Goal: Task Accomplishment & Management: Use online tool/utility

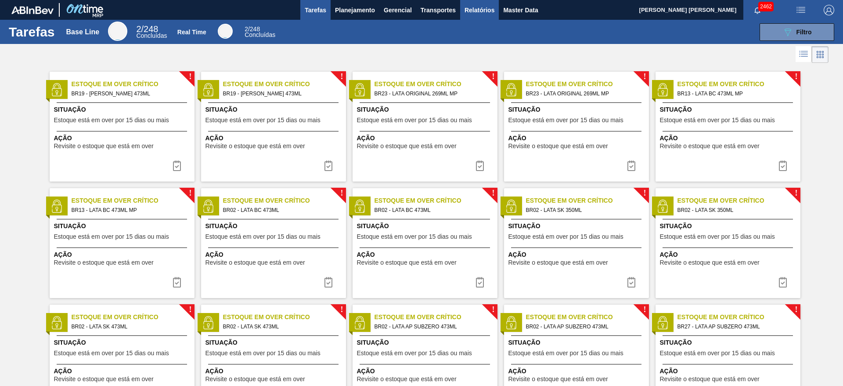
click at [485, 14] on span "Relatórios" at bounding box center [480, 10] width 30 height 11
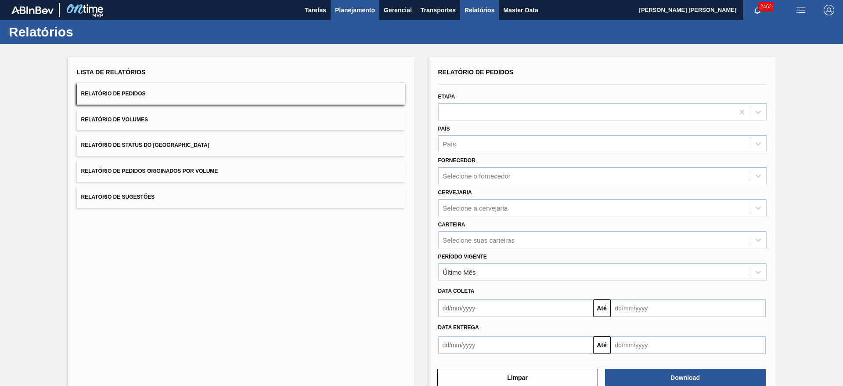
click at [355, 12] on span "Planejamento" at bounding box center [355, 10] width 40 height 11
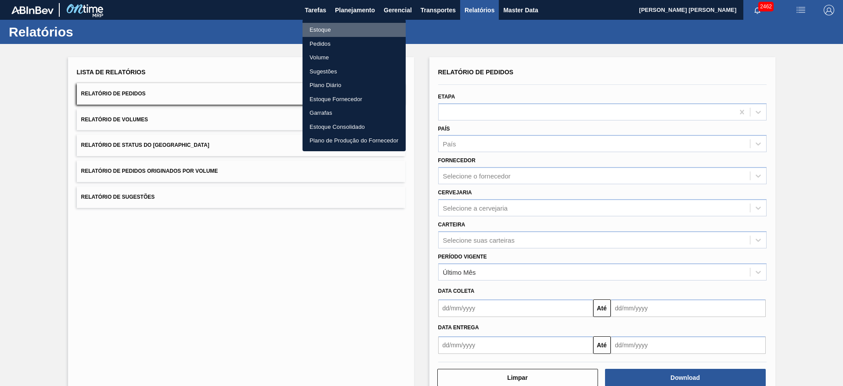
click at [330, 29] on li "Estoque" at bounding box center [354, 30] width 103 height 14
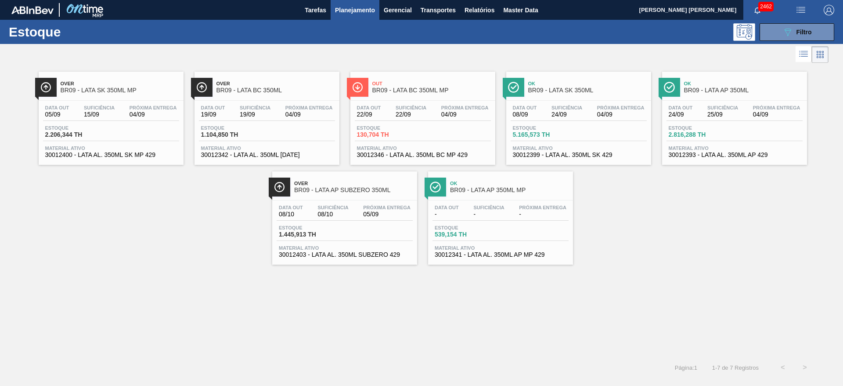
click at [289, 82] on span "Over" at bounding box center [276, 83] width 119 height 5
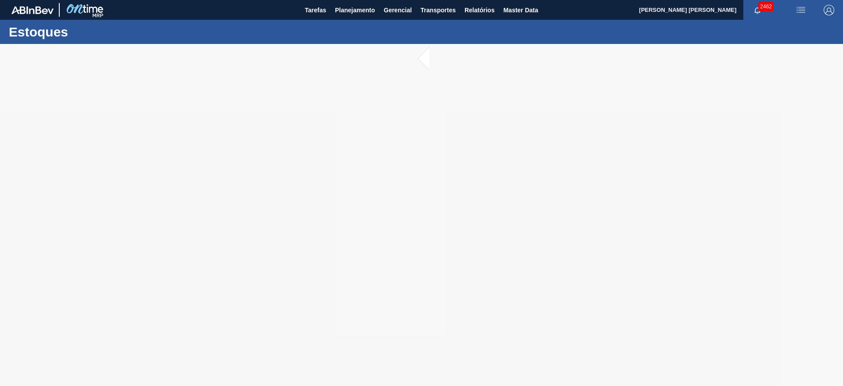
click at [796, 9] on img "button" at bounding box center [801, 10] width 11 height 11
click at [786, 32] on li "Pedido Contingência" at bounding box center [796, 31] width 80 height 16
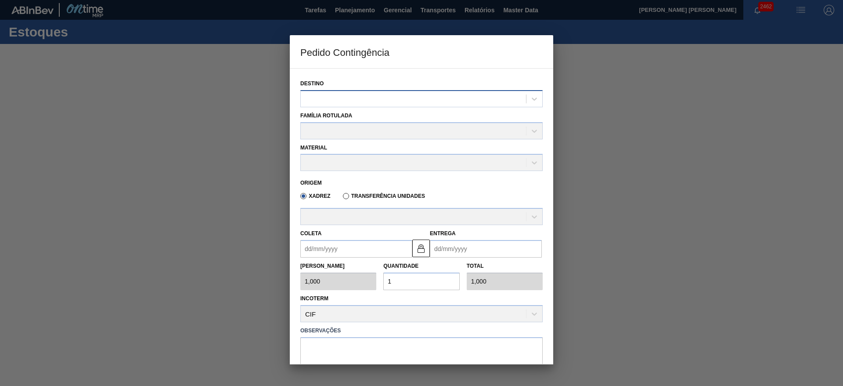
click at [454, 101] on div at bounding box center [413, 98] width 225 height 13
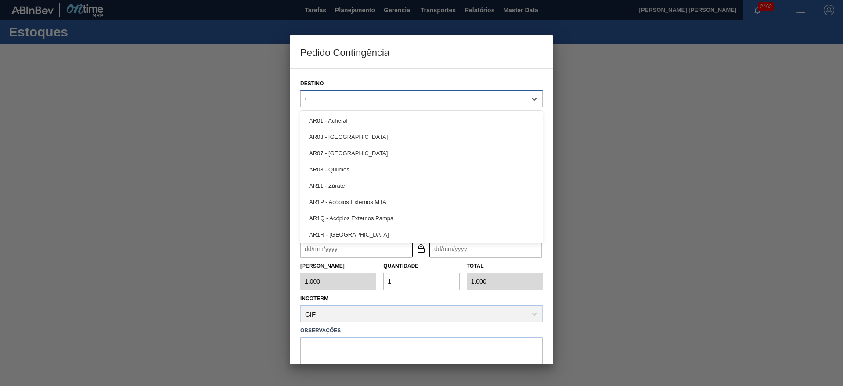
type input "09"
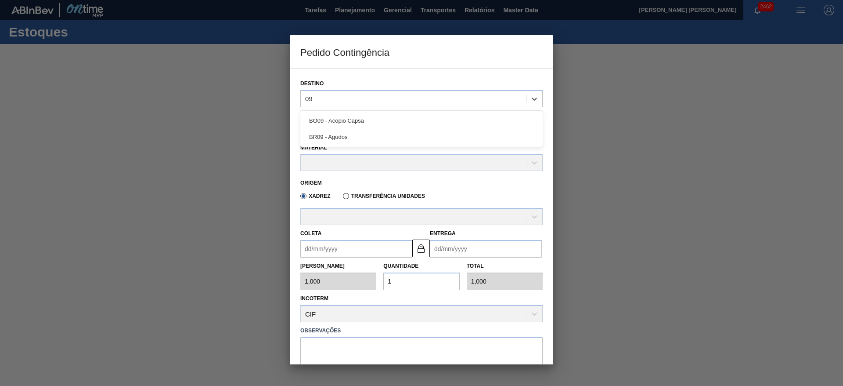
click at [399, 131] on div "BR09 - Agudos" at bounding box center [421, 137] width 242 height 16
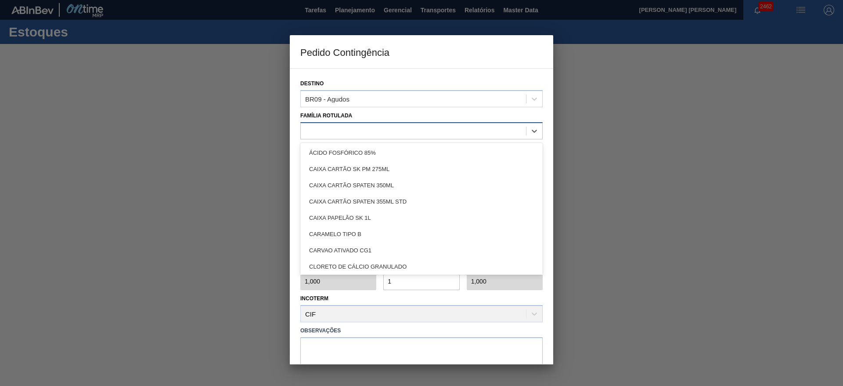
click at [369, 135] on div at bounding box center [413, 130] width 225 height 13
type Rotulada "lata bc"
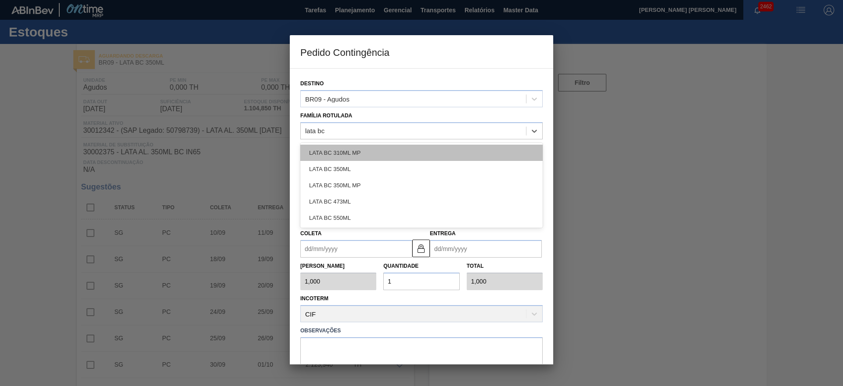
type input "[DATE]"
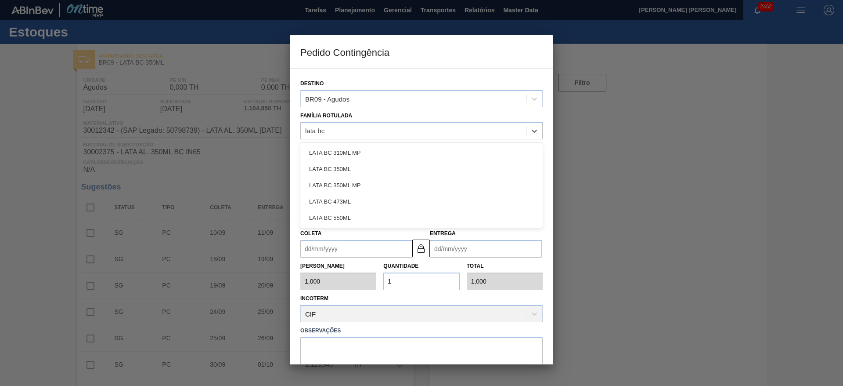
click at [345, 165] on div "LATA BC 350ML" at bounding box center [421, 169] width 242 height 16
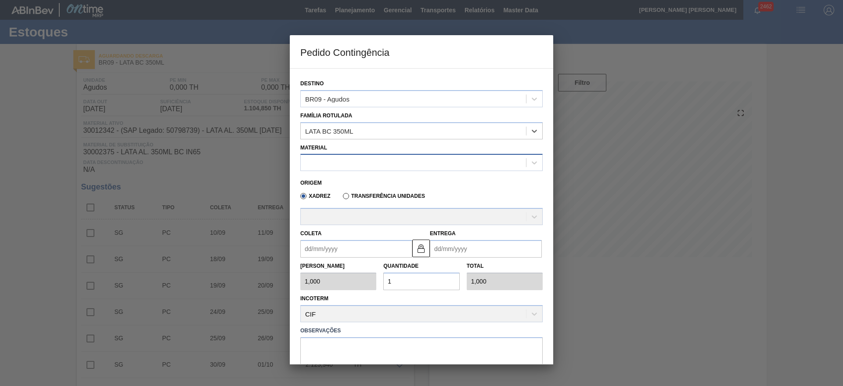
click at [358, 165] on div at bounding box center [413, 162] width 225 height 13
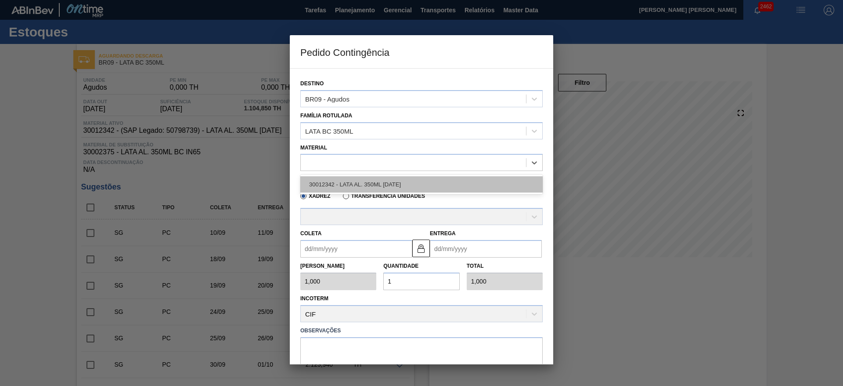
click at [367, 183] on div "30012342 - LATA AL. 350ML BC 429" at bounding box center [421, 184] width 242 height 16
type input "8,169"
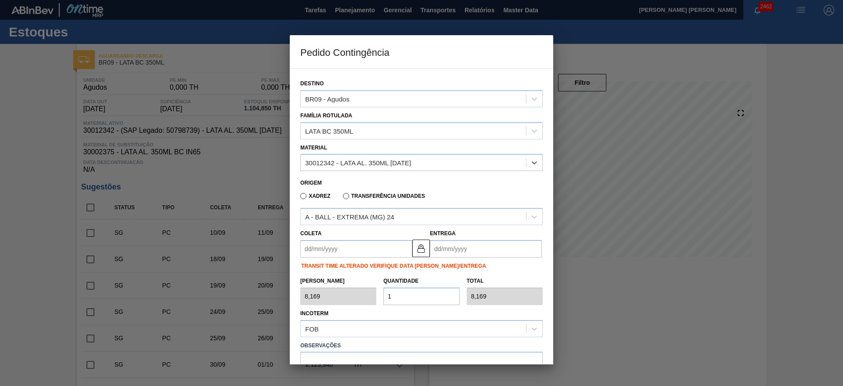
click at [372, 245] on input "Coleta" at bounding box center [356, 249] width 112 height 18
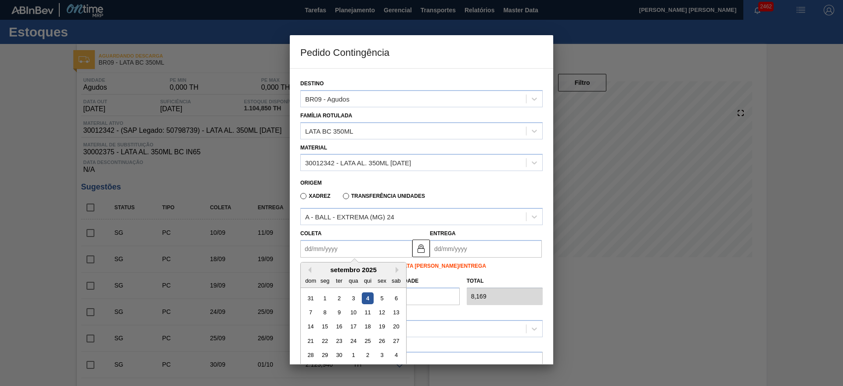
click at [367, 298] on div "4" at bounding box center [368, 298] width 12 height 12
type input "[DATE]"
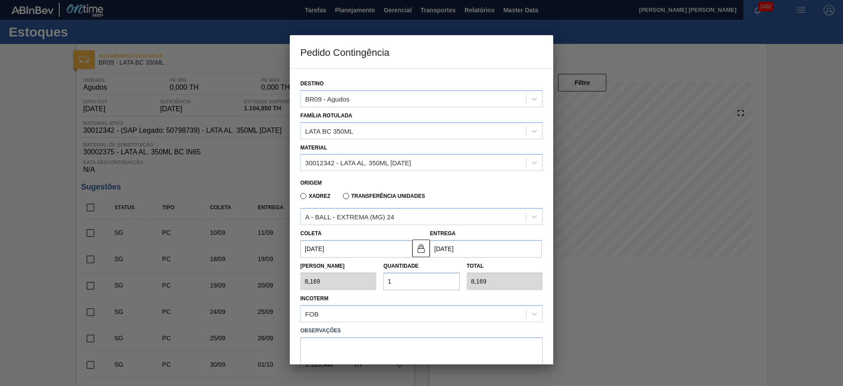
drag, startPoint x: 396, startPoint y: 284, endPoint x: 387, endPoint y: 285, distance: 8.8
click at [387, 285] on input "1" at bounding box center [421, 281] width 76 height 18
type input "2"
type input "16,338"
type input "20"
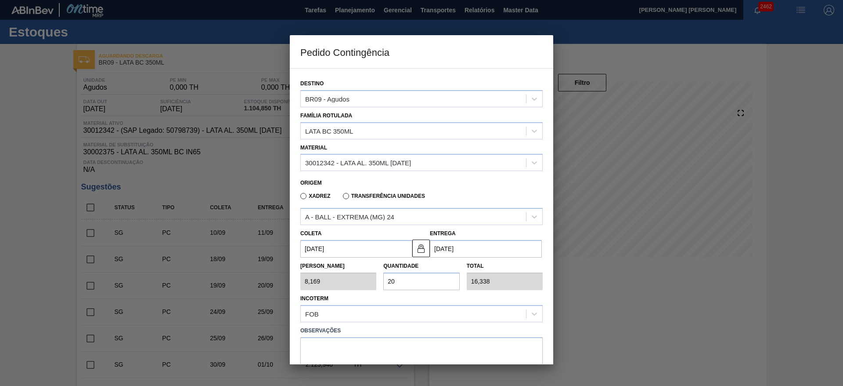
type input "163,380"
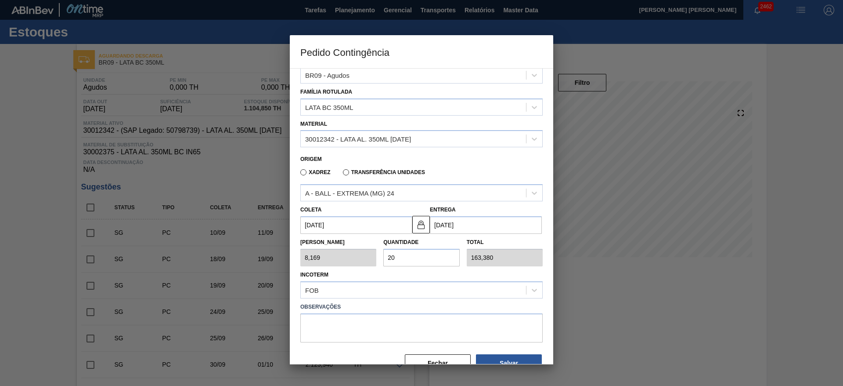
scroll to position [45, 0]
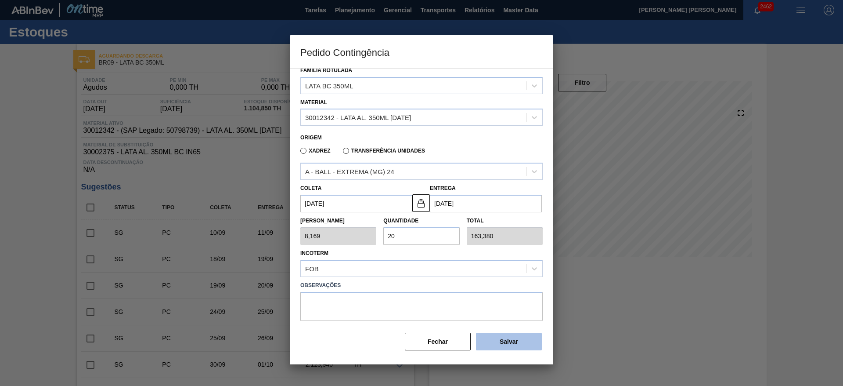
type input "20"
click at [495, 342] on button "Salvar" at bounding box center [509, 341] width 66 height 18
type input "1,000"
type input "1"
type input "1,000"
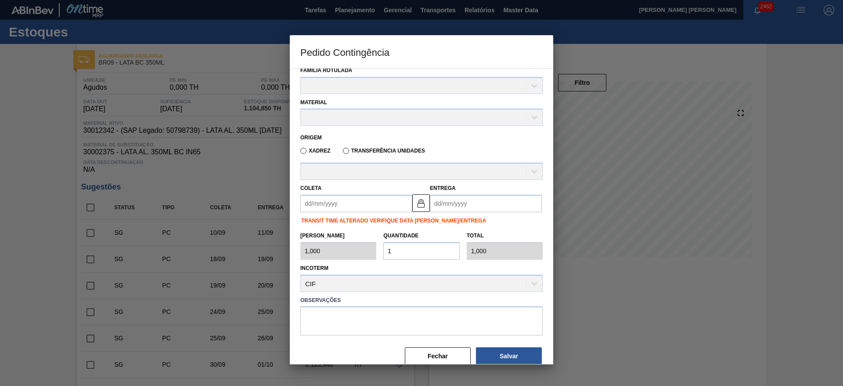
click at [647, 308] on div at bounding box center [421, 193] width 843 height 386
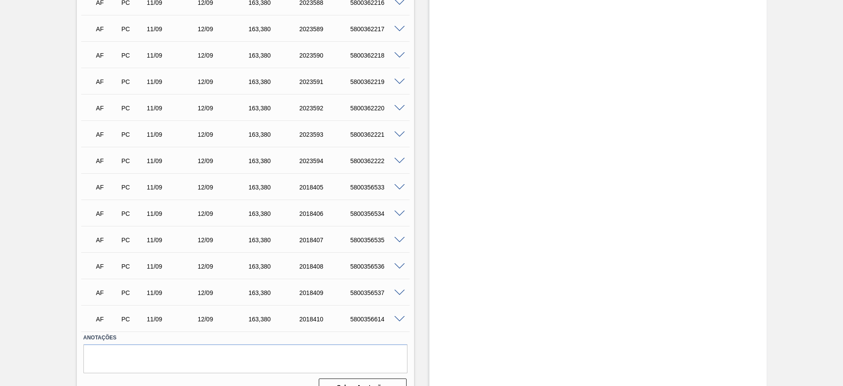
scroll to position [2126, 0]
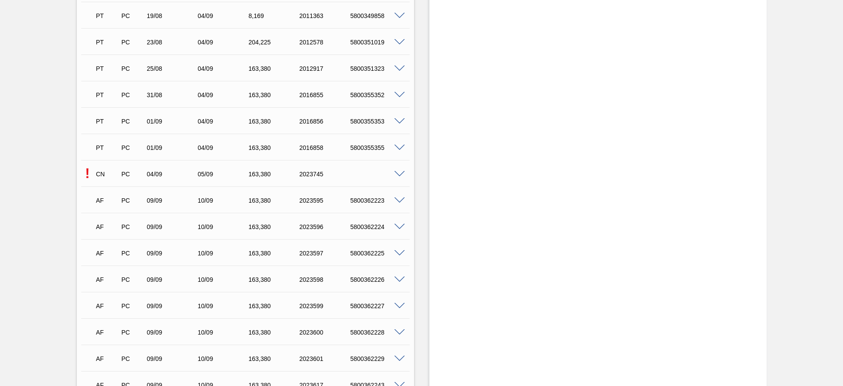
click at [400, 173] on span at bounding box center [399, 174] width 11 height 7
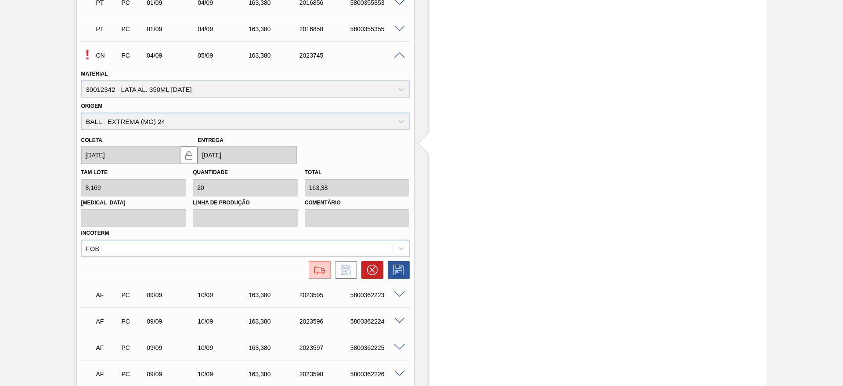
scroll to position [1845, 0]
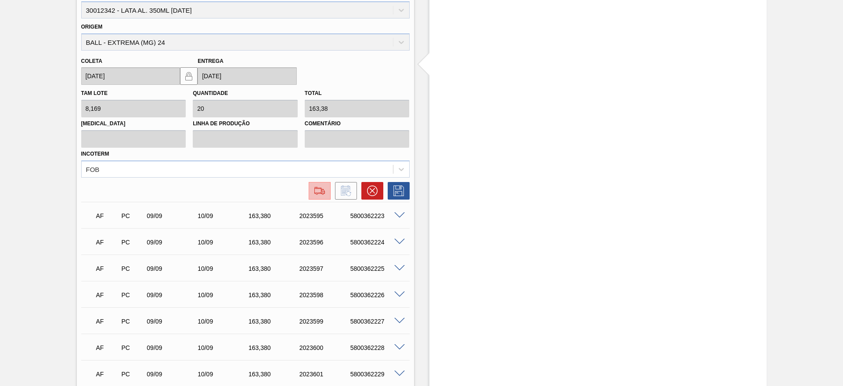
click at [323, 195] on img at bounding box center [320, 190] width 14 height 11
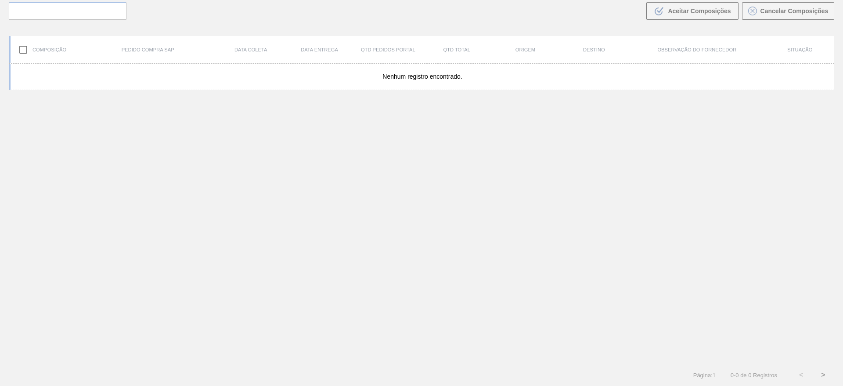
scroll to position [63, 0]
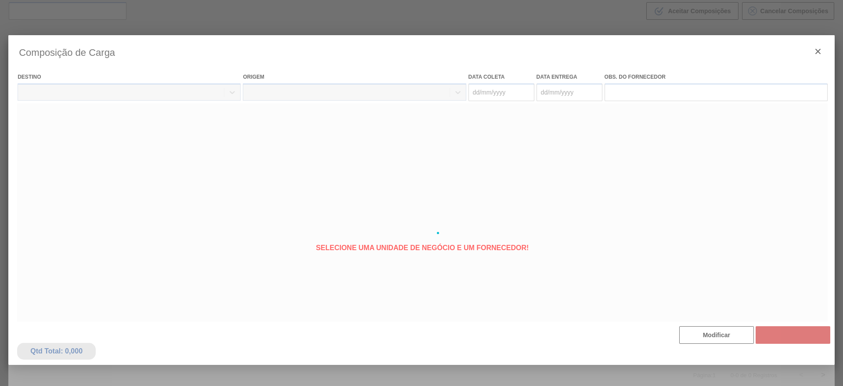
type coleta "[DATE]"
type entrega "[DATE]"
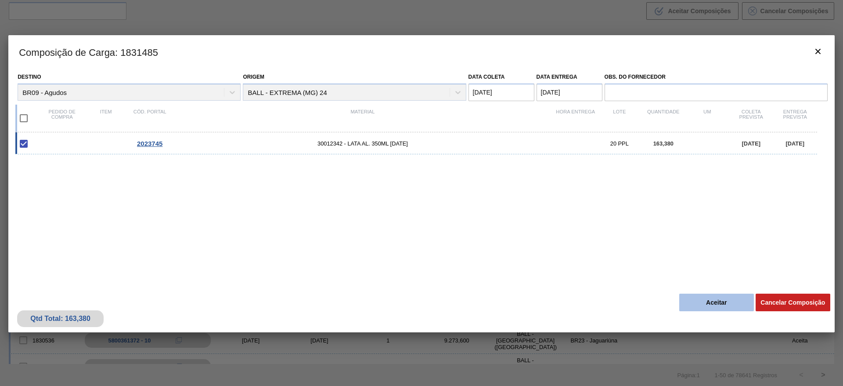
click at [736, 303] on button "Aceitar" at bounding box center [716, 302] width 75 height 18
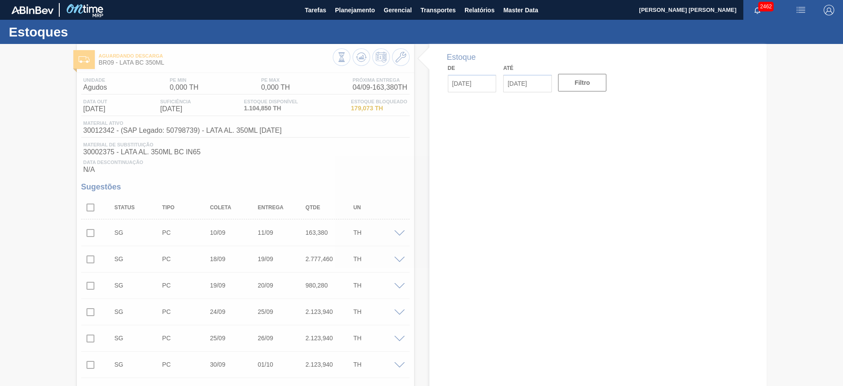
type input "[DATE]"
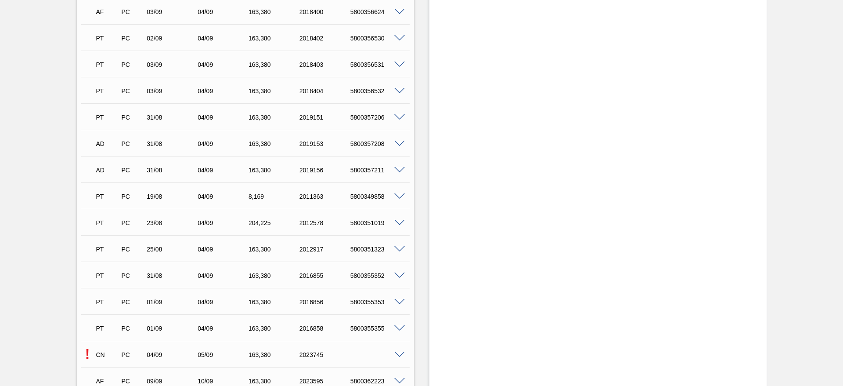
scroll to position [1515, 0]
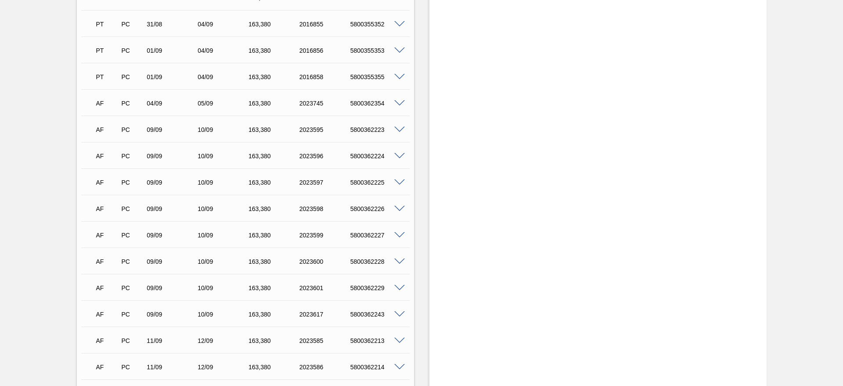
scroll to position [1713, 0]
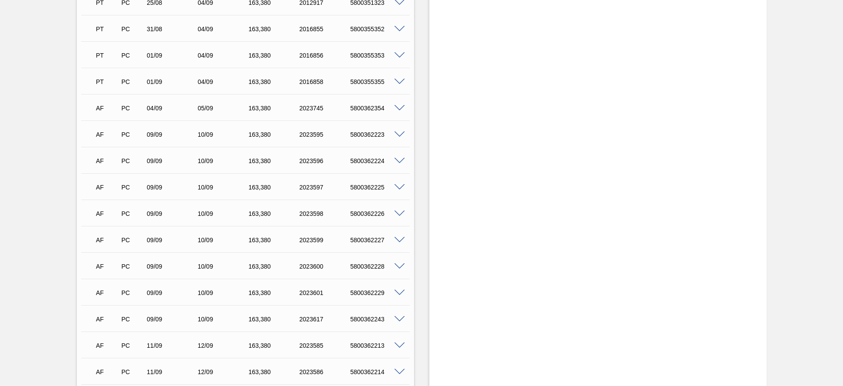
click at [365, 108] on div "5800362354" at bounding box center [376, 108] width 57 height 7
copy div "5800362354"
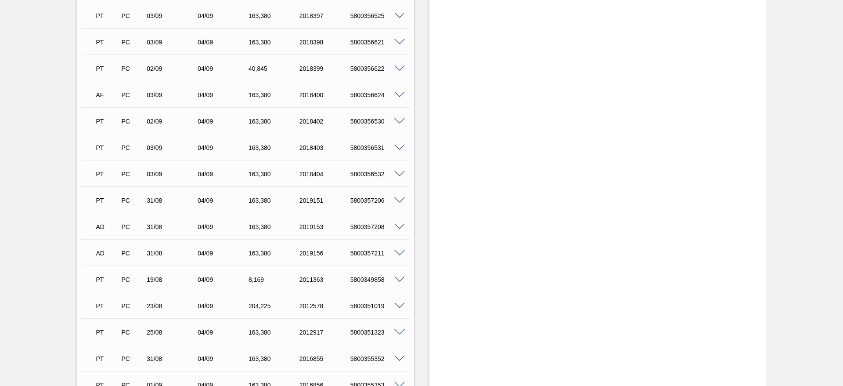
click at [401, 96] on span at bounding box center [399, 95] width 11 height 7
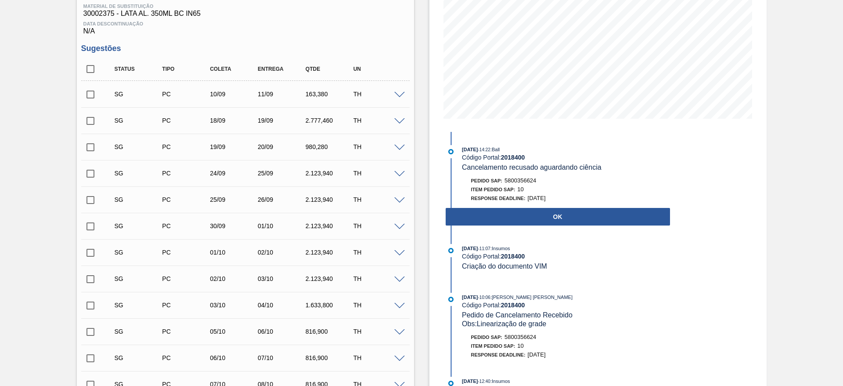
scroll to position [132, 0]
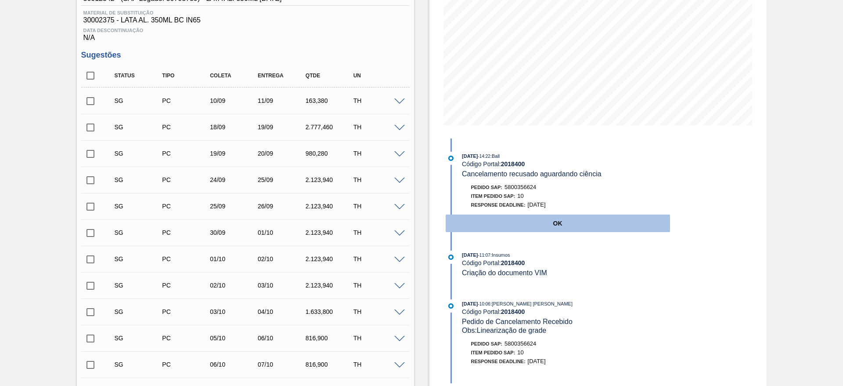
click at [572, 220] on button "OK" at bounding box center [558, 223] width 224 height 18
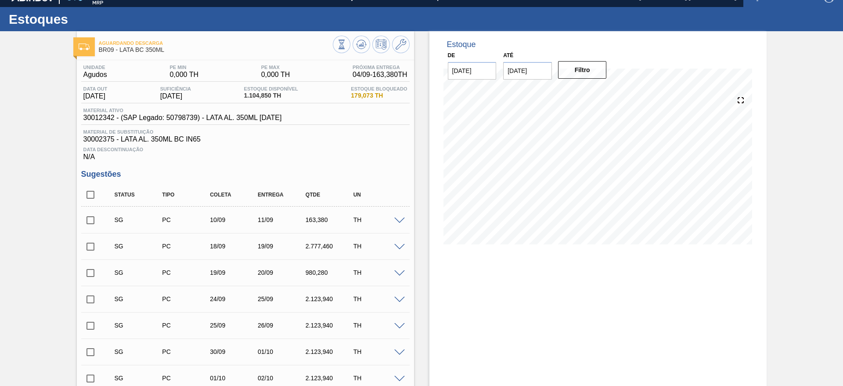
scroll to position [0, 0]
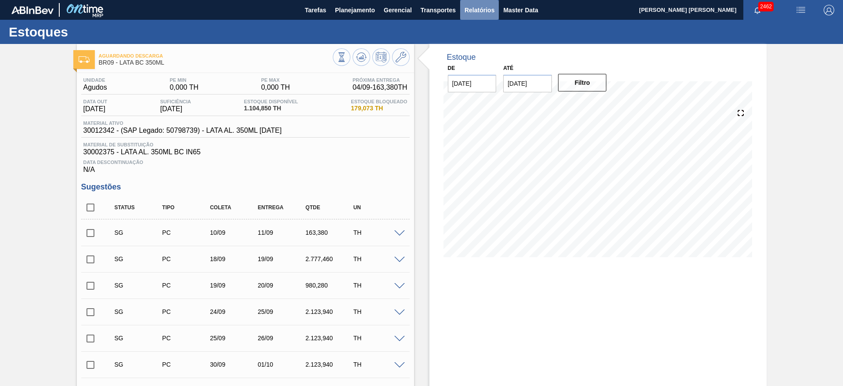
click at [471, 15] on button "Relatórios" at bounding box center [479, 10] width 39 height 20
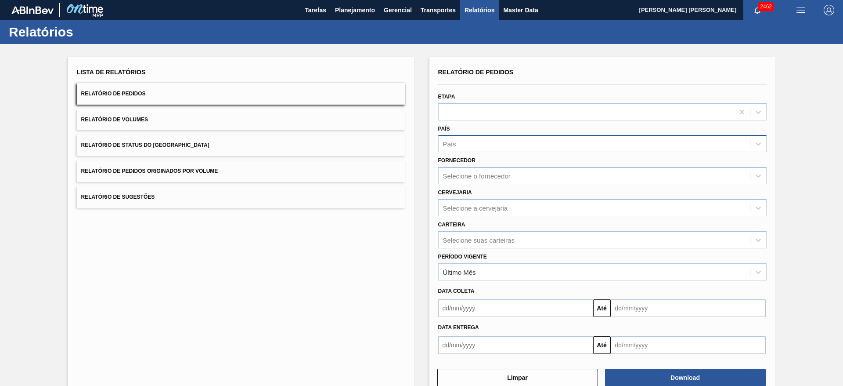
click at [480, 146] on div "País" at bounding box center [594, 143] width 311 height 13
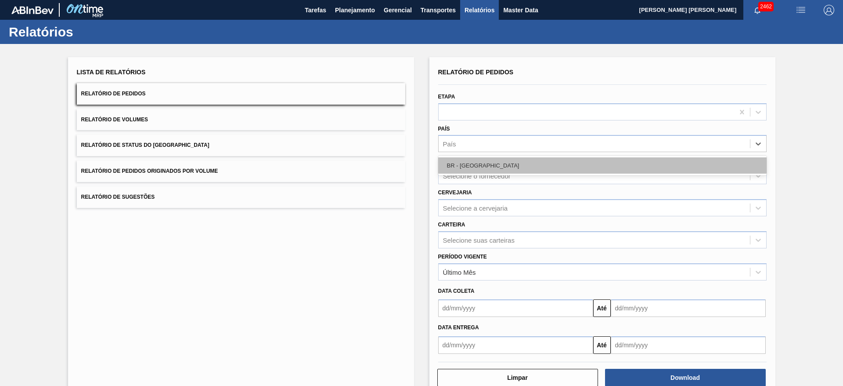
click at [493, 167] on div "BR - Brasil" at bounding box center [602, 165] width 329 height 16
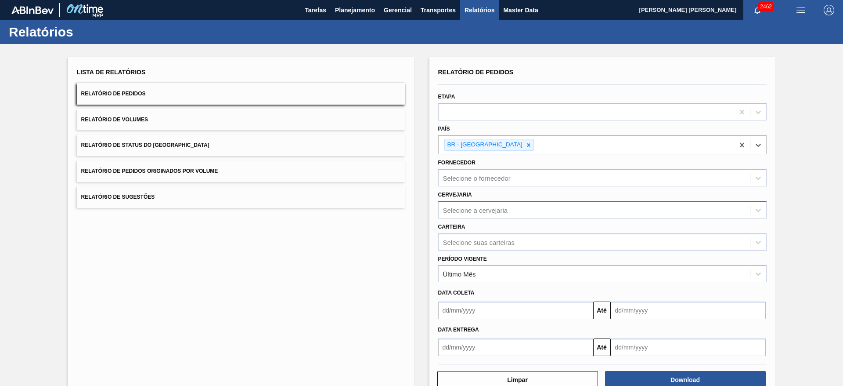
click at [474, 213] on div "Selecione a cervejaria" at bounding box center [475, 209] width 65 height 7
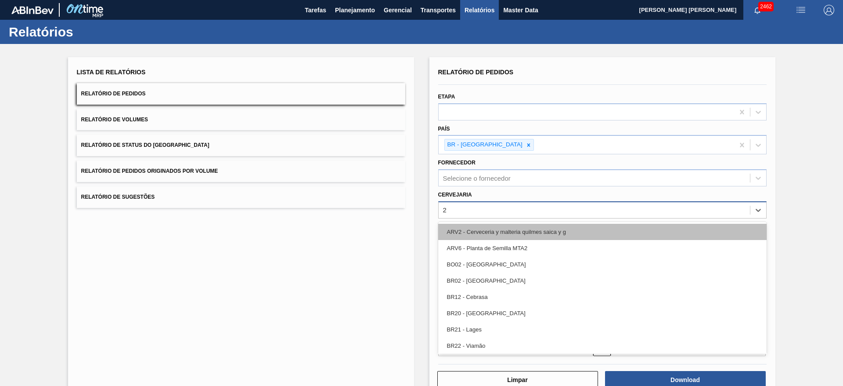
type input "21"
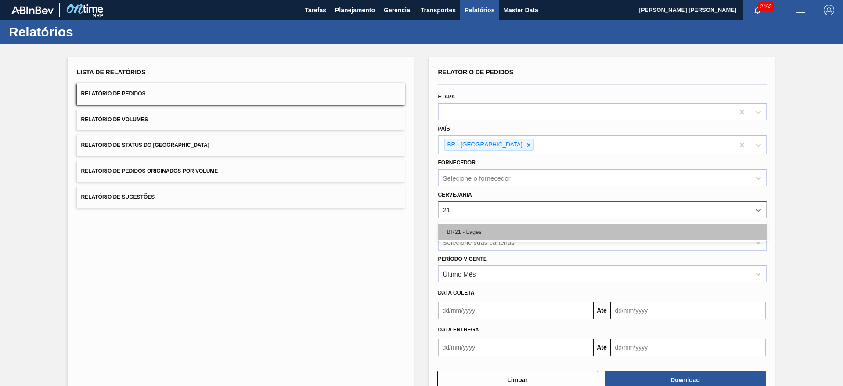
click at [480, 234] on div "BR21 - Lages" at bounding box center [602, 232] width 329 height 16
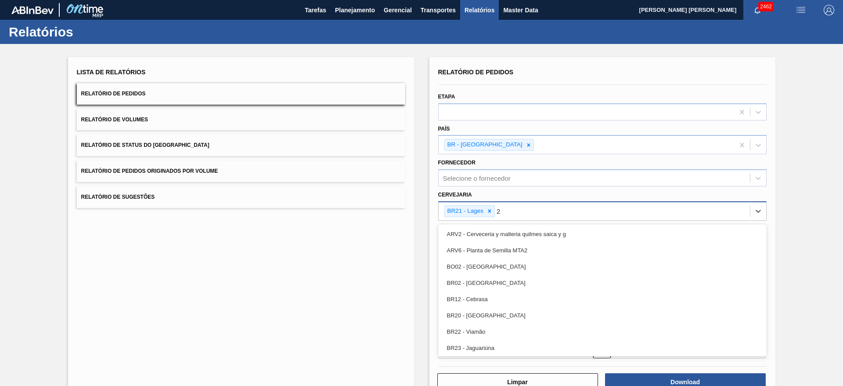
type input "22"
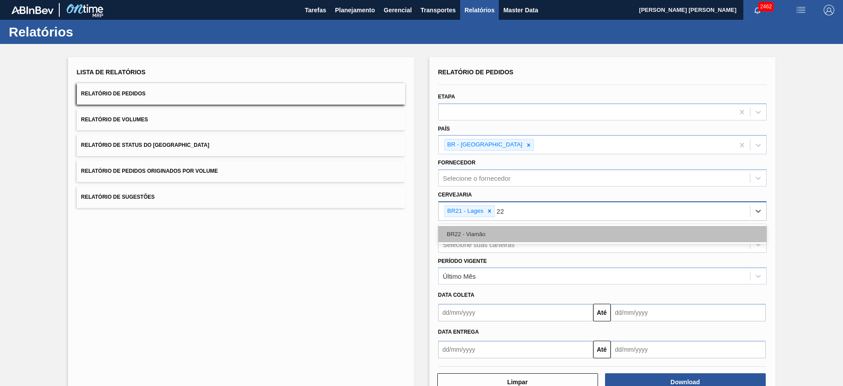
click at [506, 228] on div "BR22 - Viamão" at bounding box center [602, 234] width 329 height 16
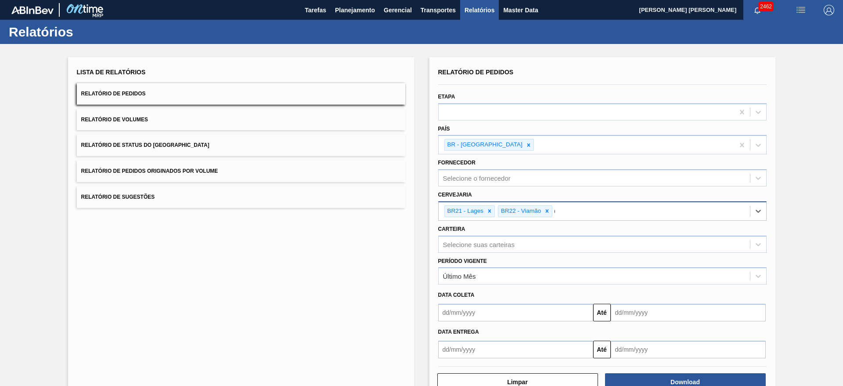
type input "09"
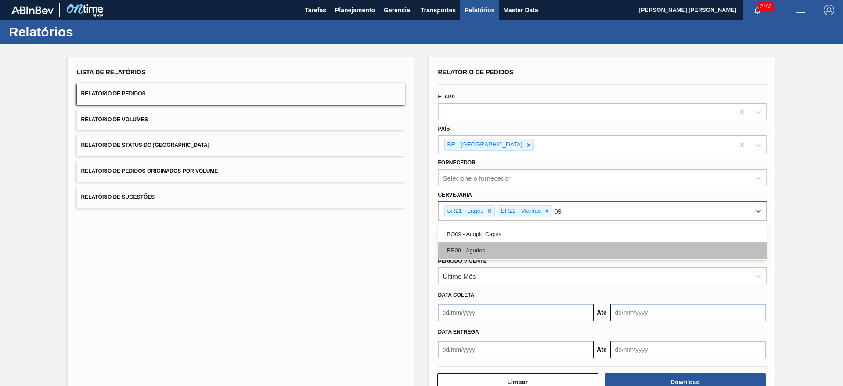
click at [490, 246] on div "BR09 - Agudos" at bounding box center [602, 250] width 329 height 16
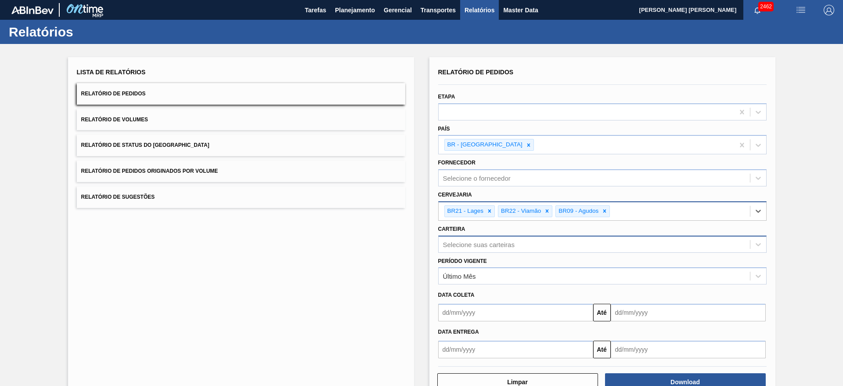
click at [505, 244] on div "Selecione suas carteiras" at bounding box center [594, 244] width 311 height 13
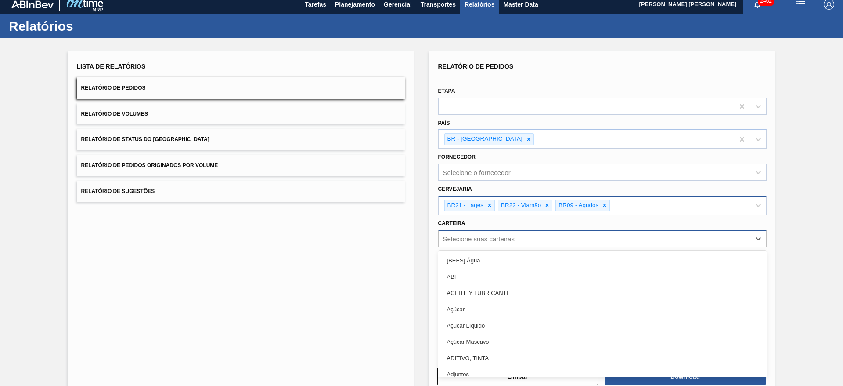
scroll to position [6, 0]
type input "lat"
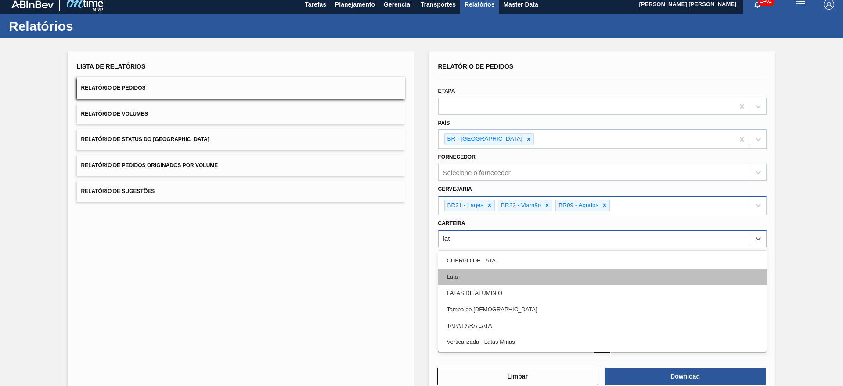
click at [455, 270] on div "Lata" at bounding box center [602, 276] width 329 height 16
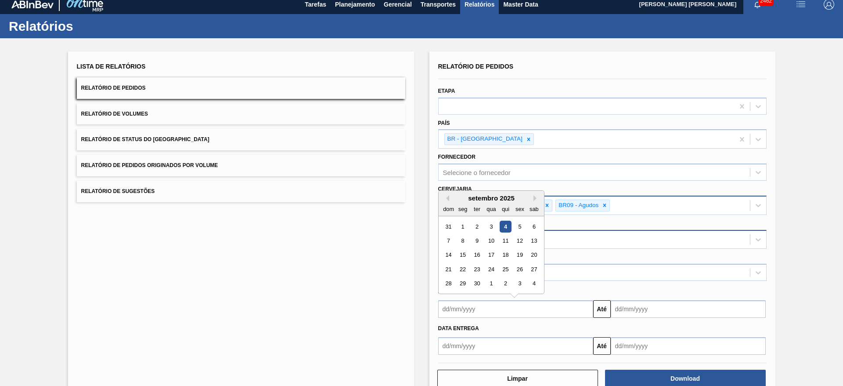
click at [486, 306] on input "text" at bounding box center [515, 309] width 155 height 18
click at [459, 194] on div "setembro 2025" at bounding box center [491, 197] width 105 height 7
click at [507, 226] on div "4" at bounding box center [505, 226] width 12 height 12
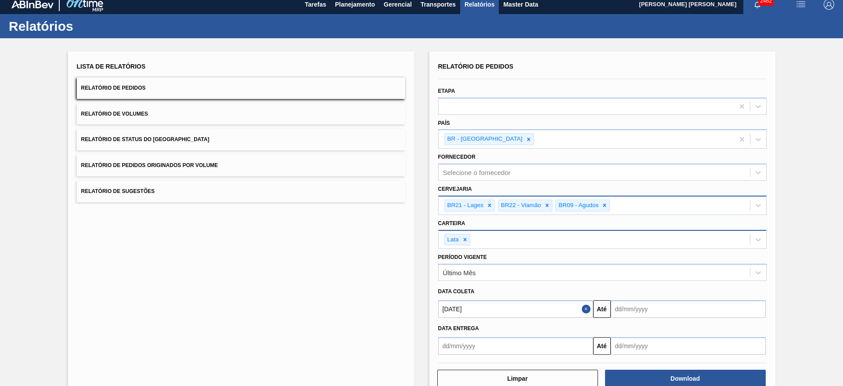
type input "[DATE]"
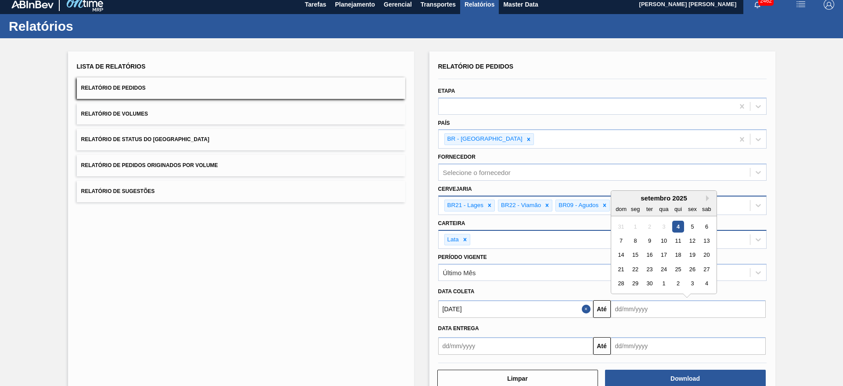
drag, startPoint x: 627, startPoint y: 311, endPoint x: 630, endPoint y: 306, distance: 5.7
click at [627, 311] on input "text" at bounding box center [688, 309] width 155 height 18
click at [621, 197] on div "setembro 2025" at bounding box center [663, 197] width 105 height 7
click at [616, 254] on div "14" at bounding box center [621, 255] width 12 height 12
type input "14/09/2025"
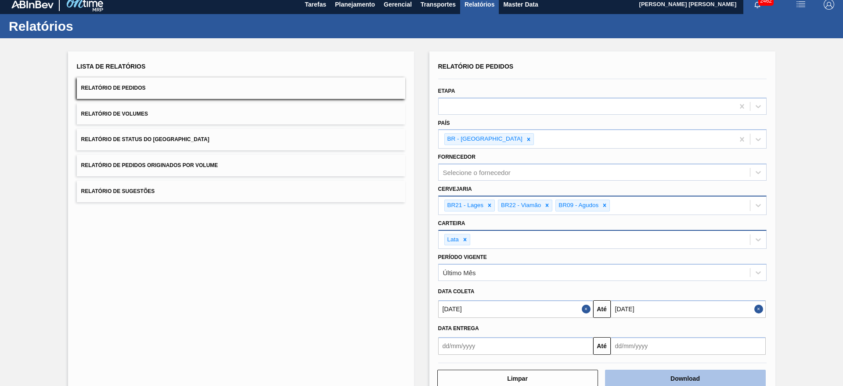
click at [684, 377] on button "Download" at bounding box center [685, 378] width 161 height 18
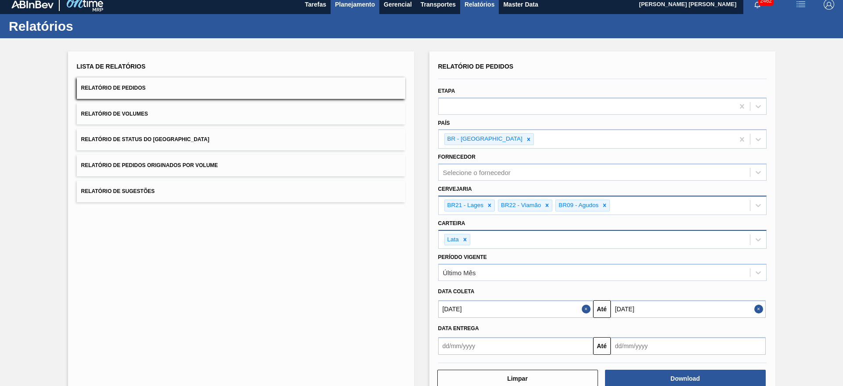
click at [349, 10] on button "Planejamento" at bounding box center [355, 4] width 49 height 20
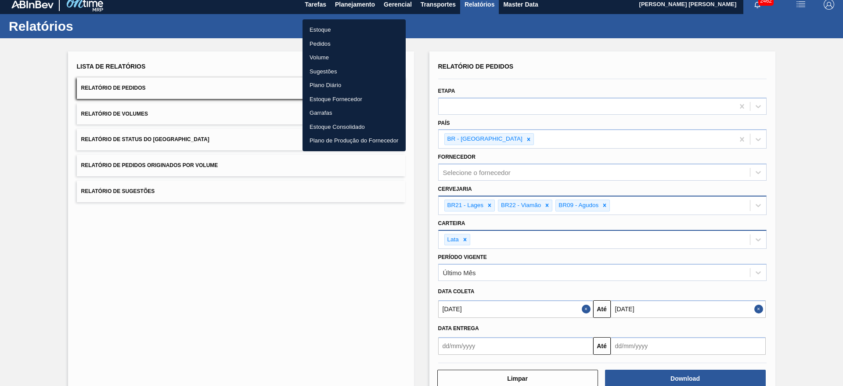
click at [313, 29] on li "Estoque" at bounding box center [354, 30] width 103 height 14
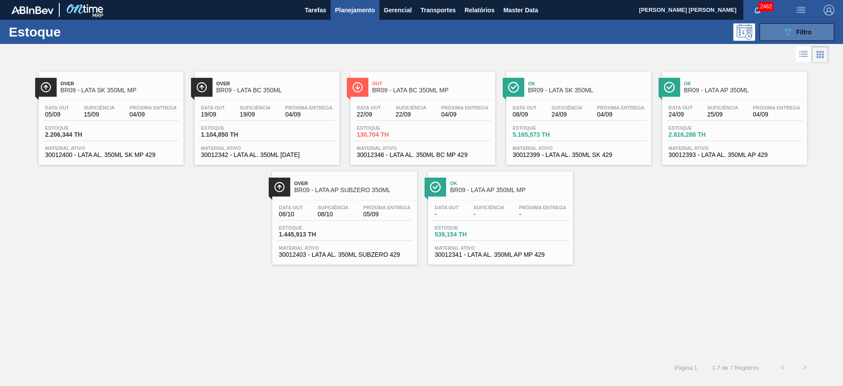
click at [775, 37] on button "089F7B8B-B2A5-4AFE-B5C0-19BA573D28AC Filtro" at bounding box center [797, 32] width 75 height 18
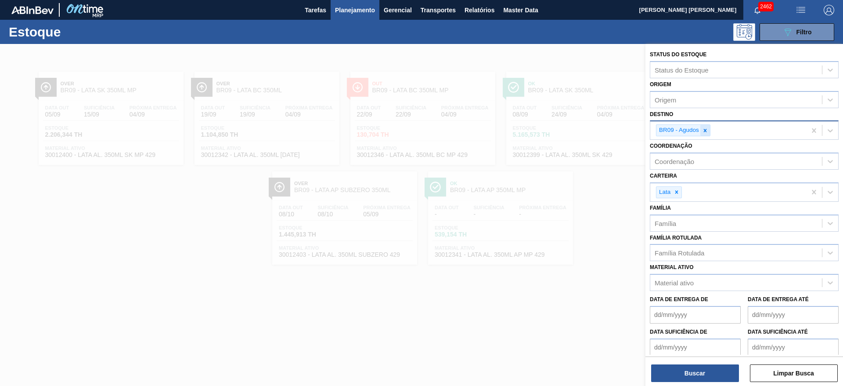
click at [707, 134] on div at bounding box center [705, 130] width 10 height 11
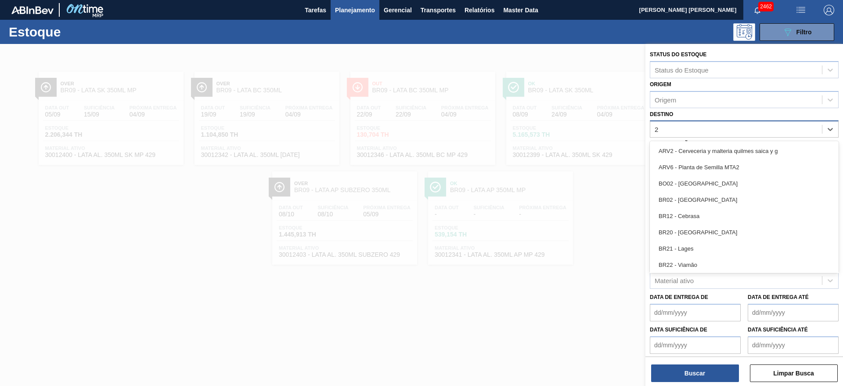
type input "22"
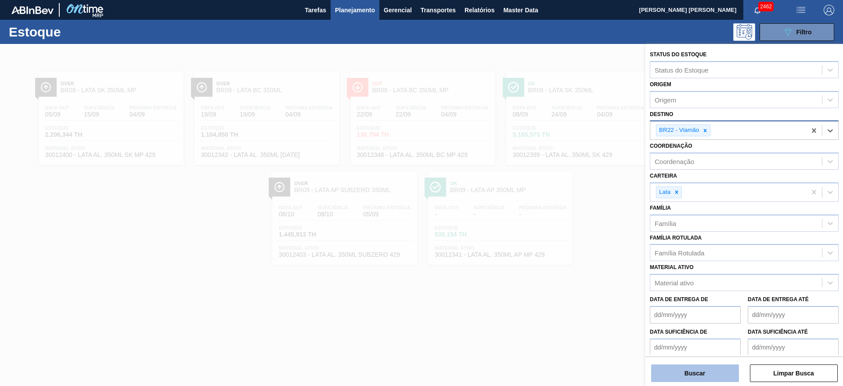
click at [692, 377] on button "Buscar" at bounding box center [695, 373] width 88 height 18
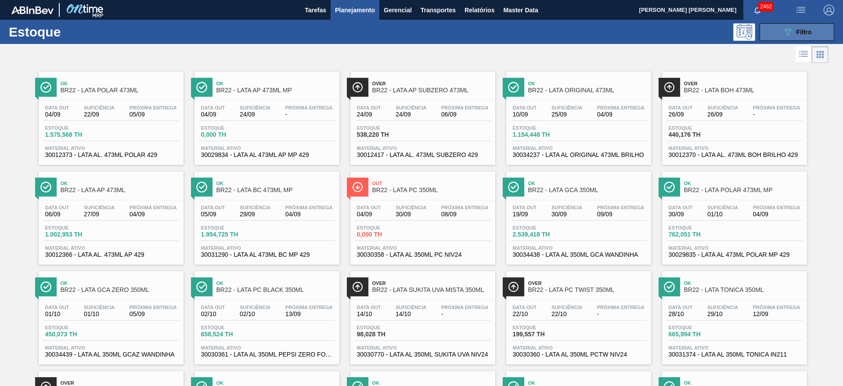
click at [776, 32] on button "089F7B8B-B2A5-4AFE-B5C0-19BA573D28AC Filtro" at bounding box center [797, 32] width 75 height 18
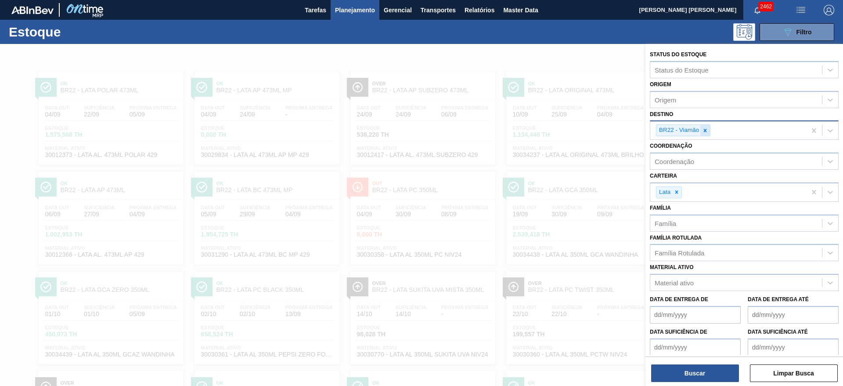
click at [705, 133] on icon at bounding box center [705, 130] width 6 height 6
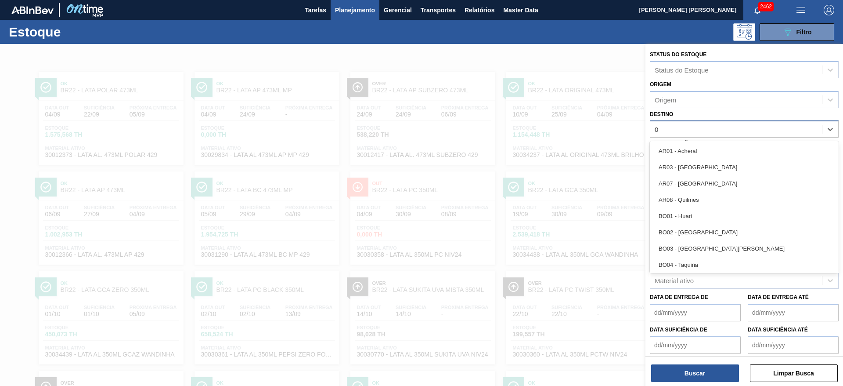
type input "09"
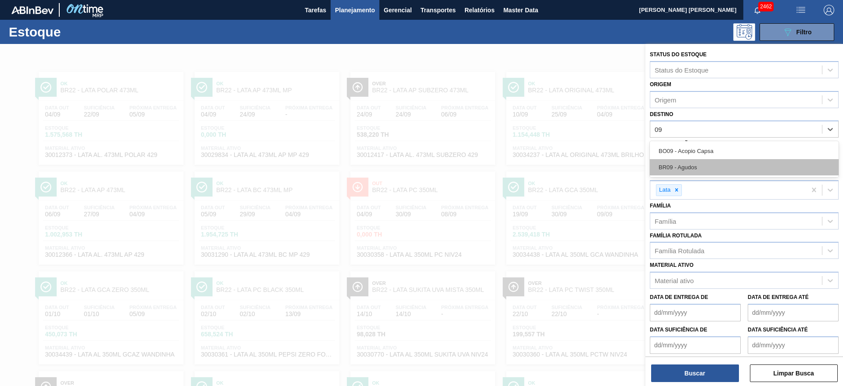
click at [694, 161] on div "BR09 - Agudos" at bounding box center [744, 167] width 189 height 16
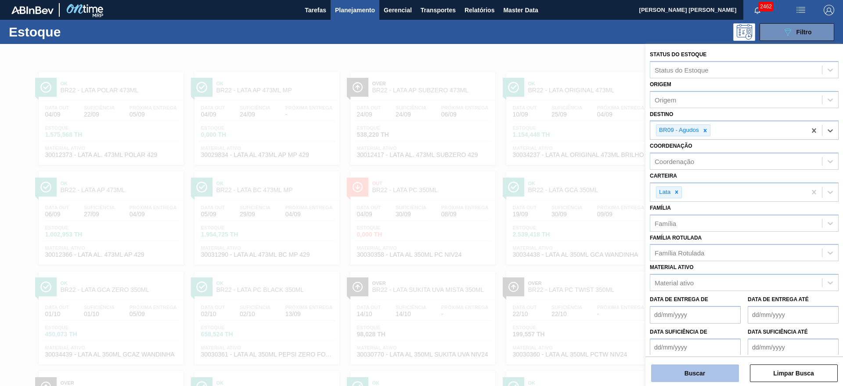
click at [695, 369] on button "Buscar" at bounding box center [695, 373] width 88 height 18
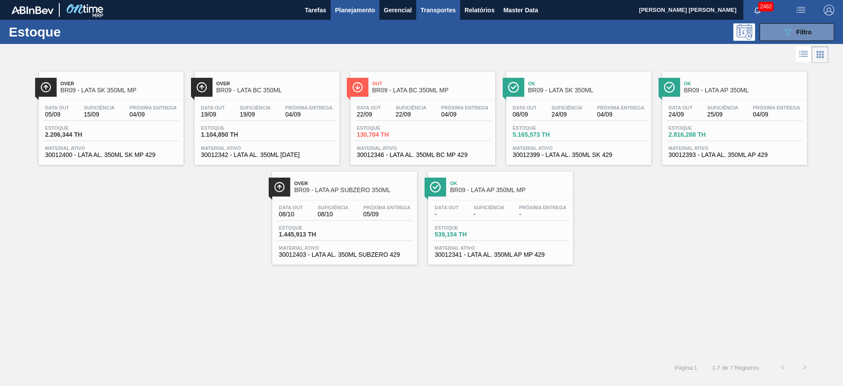
click at [440, 11] on span "Transportes" at bounding box center [438, 10] width 35 height 11
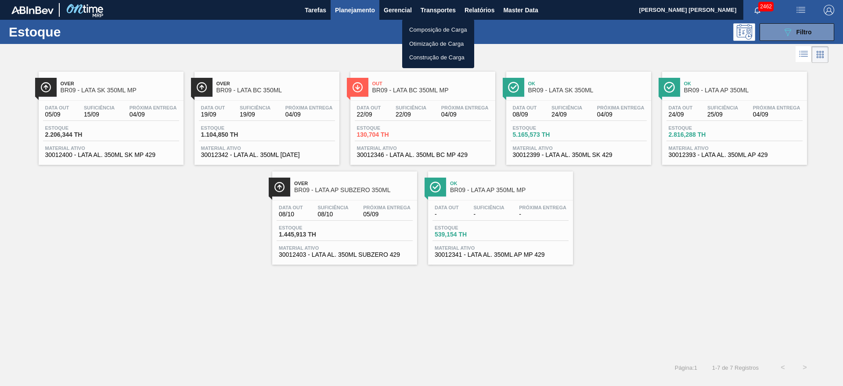
click at [435, 43] on li "Otimização de Carga" at bounding box center [438, 44] width 72 height 14
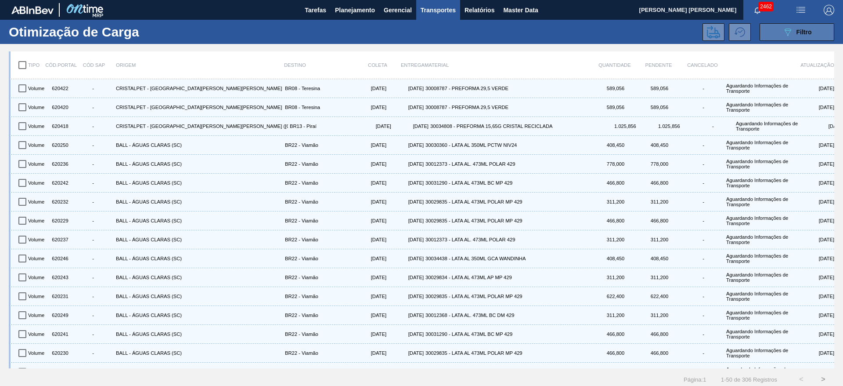
click at [769, 37] on button "089F7B8B-B2A5-4AFE-B5C0-19BA573D28AC Filtro" at bounding box center [797, 32] width 75 height 18
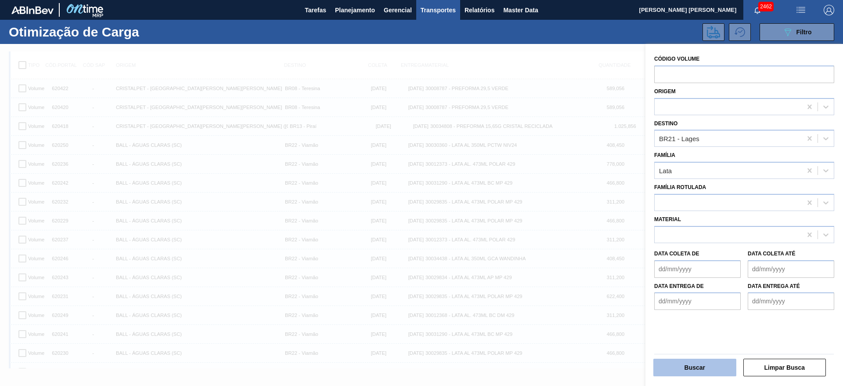
click at [711, 360] on button "Buscar" at bounding box center [695, 367] width 83 height 18
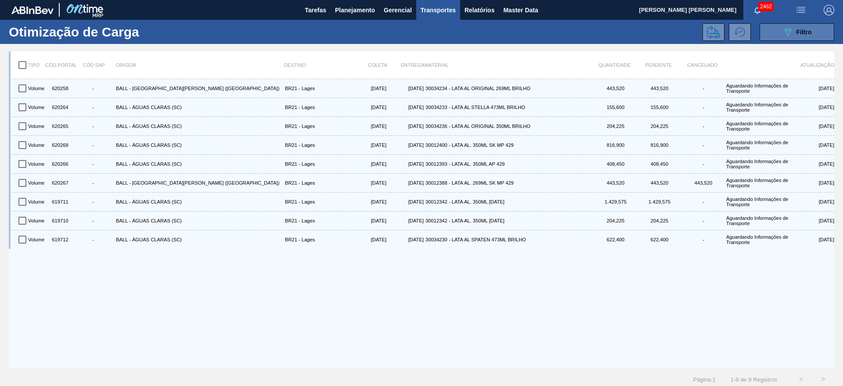
click at [787, 34] on icon at bounding box center [788, 32] width 7 height 7
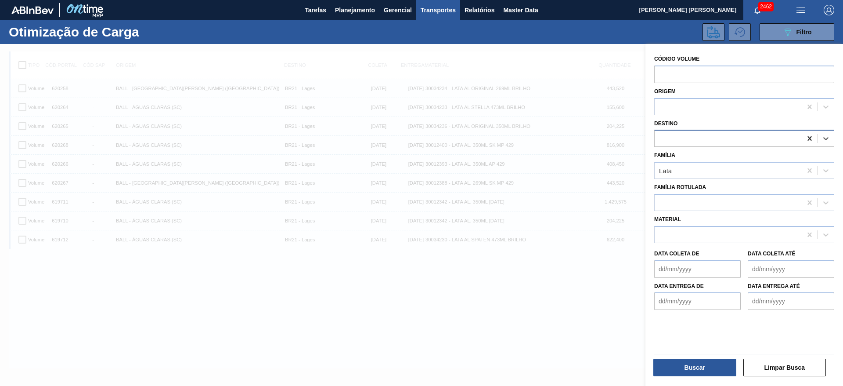
click at [808, 139] on icon at bounding box center [810, 138] width 4 height 4
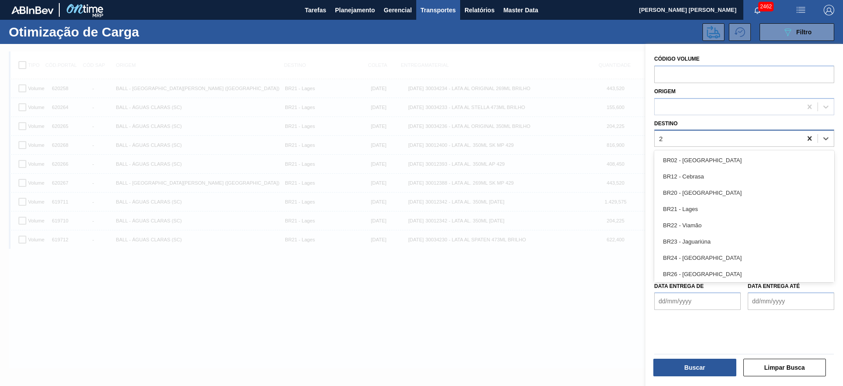
type input "22"
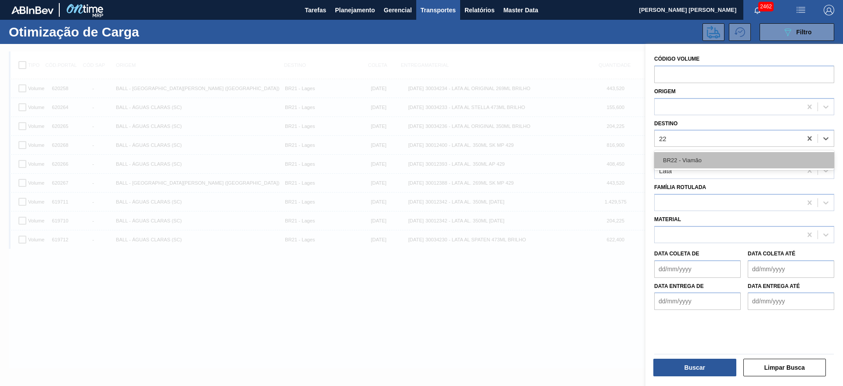
click at [721, 160] on div "BR22 - Viamão" at bounding box center [744, 160] width 180 height 16
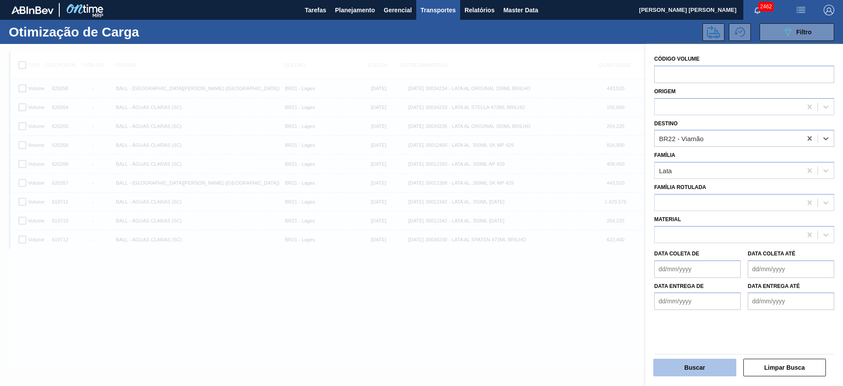
click at [698, 362] on button "Buscar" at bounding box center [695, 367] width 83 height 18
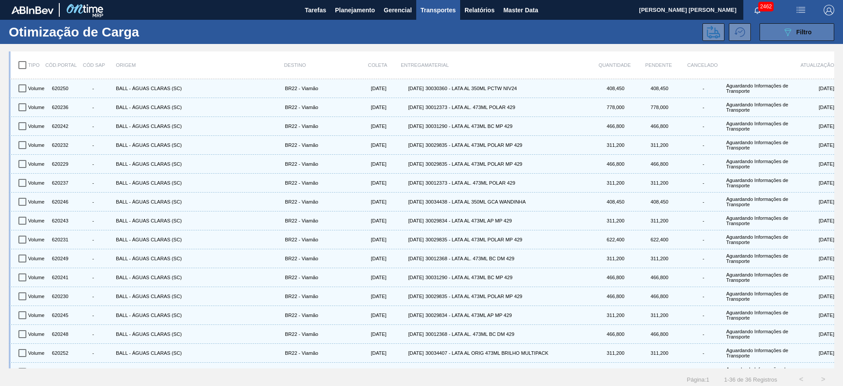
click at [806, 25] on button "089F7B8B-B2A5-4AFE-B5C0-19BA573D28AC Filtro" at bounding box center [797, 32] width 75 height 18
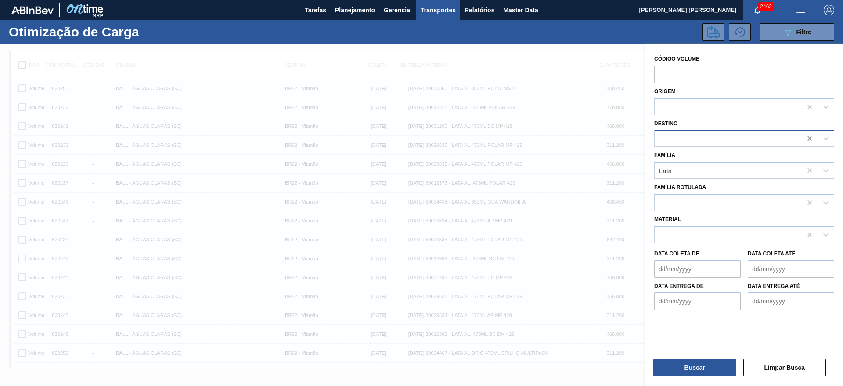
click at [806, 137] on icon at bounding box center [809, 138] width 9 height 9
type input "09"
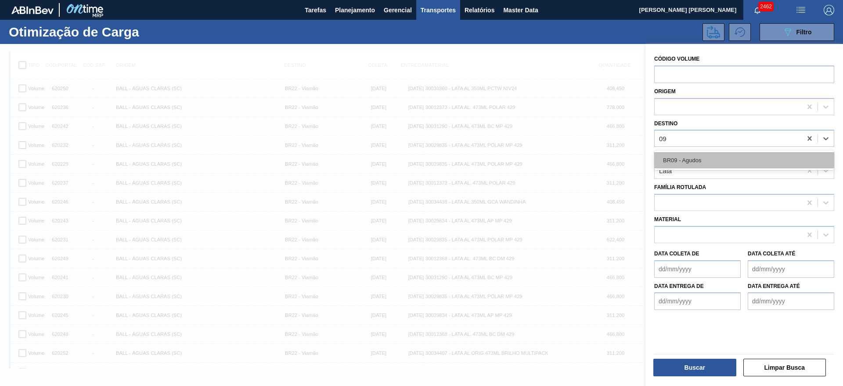
click at [754, 159] on div "BR09 - Agudos" at bounding box center [744, 160] width 180 height 16
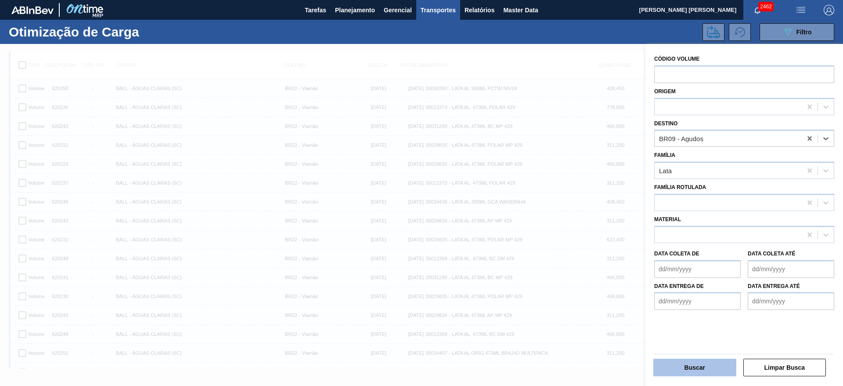
click at [705, 365] on button "Buscar" at bounding box center [695, 367] width 83 height 18
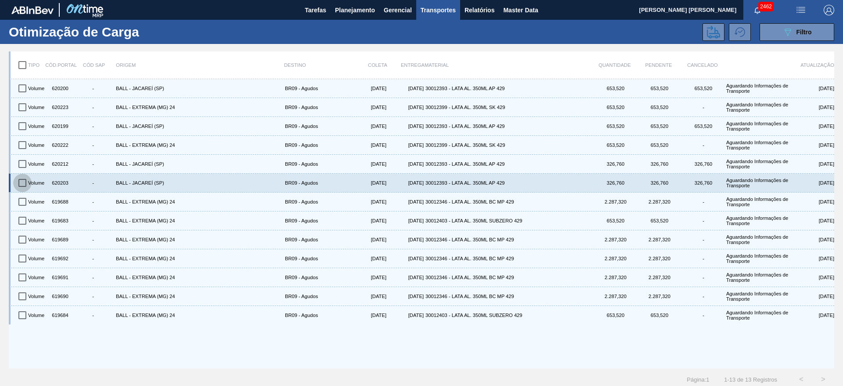
click at [25, 184] on input "checkbox" at bounding box center [22, 182] width 18 height 18
checkbox input "true"
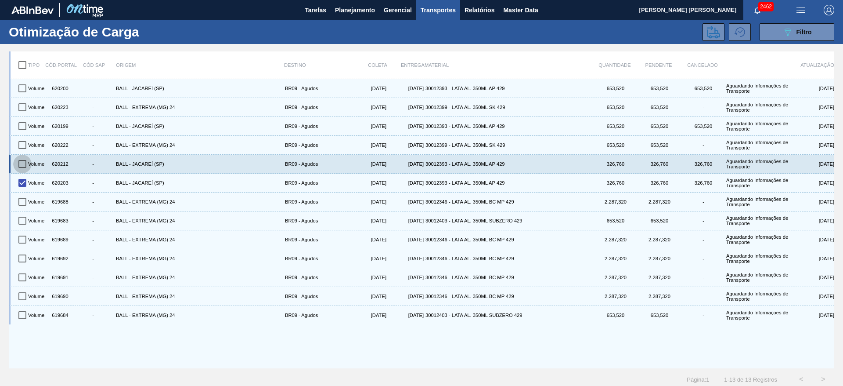
click at [21, 160] on input "checkbox" at bounding box center [22, 164] width 18 height 18
checkbox input "true"
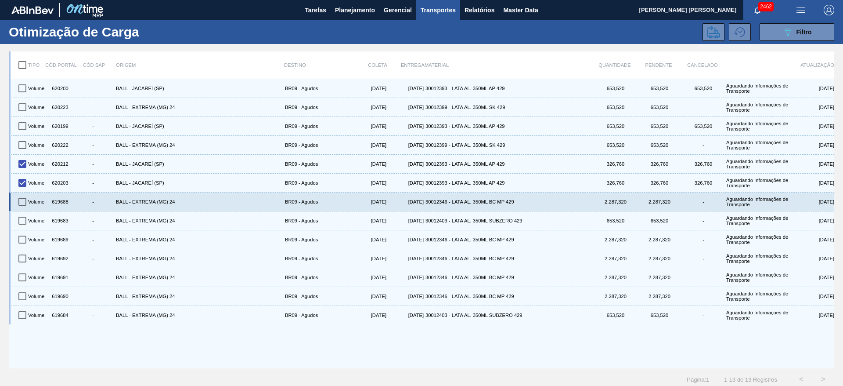
click at [22, 199] on input "checkbox" at bounding box center [22, 201] width 18 height 18
checkbox input "true"
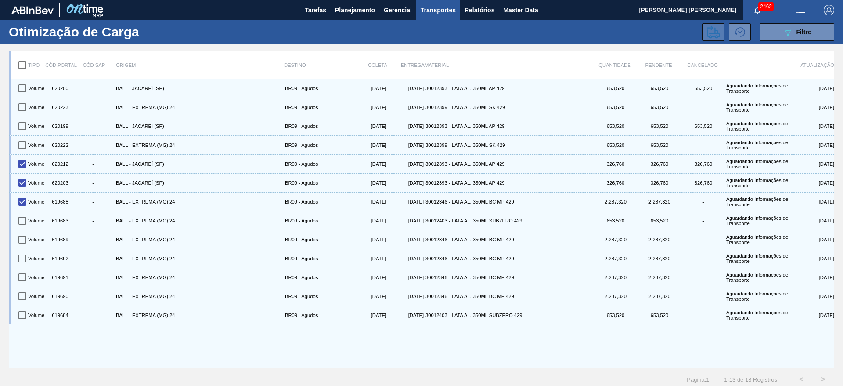
click at [712, 32] on icon at bounding box center [713, 31] width 13 height 13
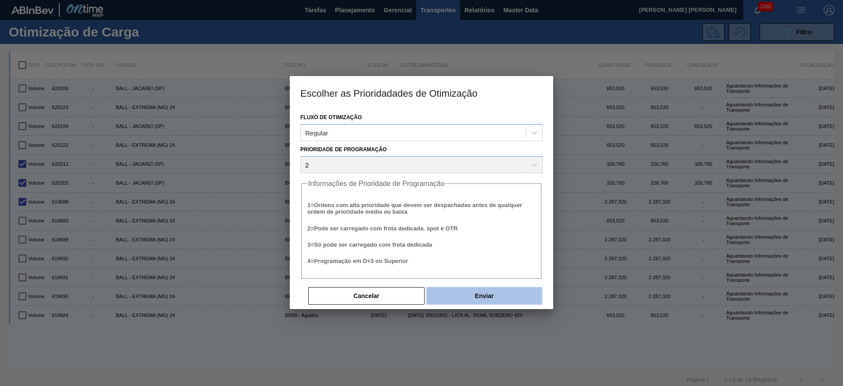
click at [486, 290] on button "Enviar" at bounding box center [484, 296] width 116 height 18
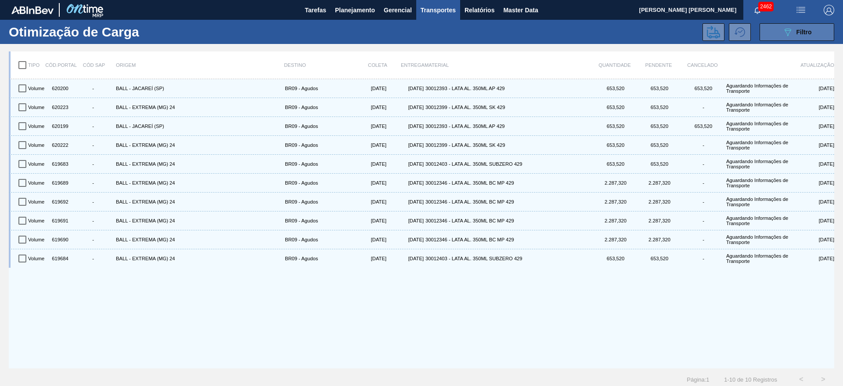
click at [807, 33] on span "Filtro" at bounding box center [804, 32] width 15 height 7
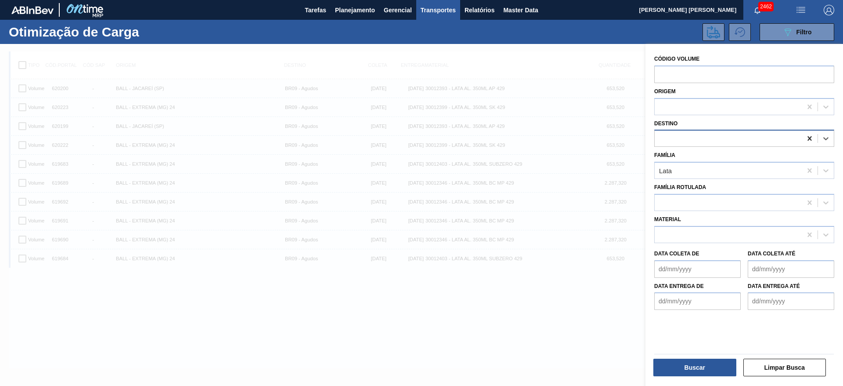
click at [808, 141] on icon at bounding box center [809, 138] width 9 height 9
type input "21"
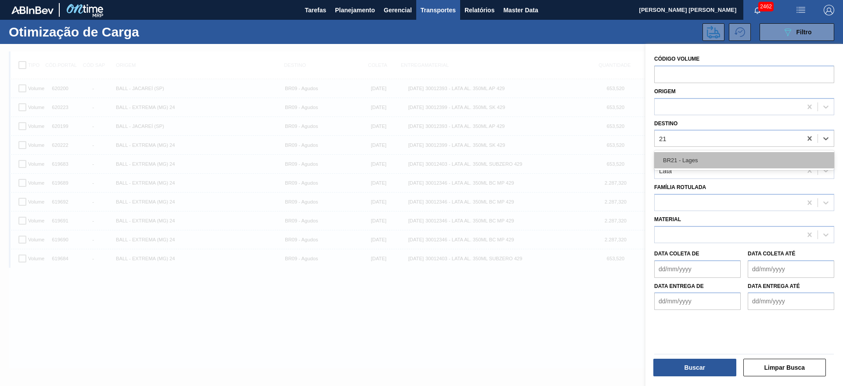
click at [722, 159] on div "BR21 - Lages" at bounding box center [744, 160] width 180 height 16
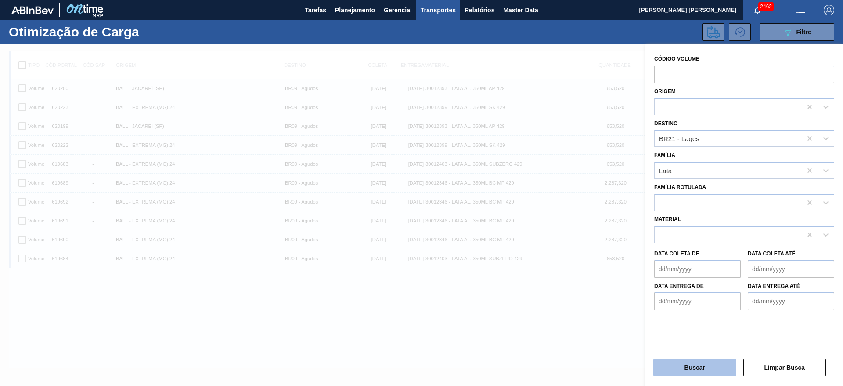
click at [708, 358] on button "Buscar" at bounding box center [695, 367] width 83 height 18
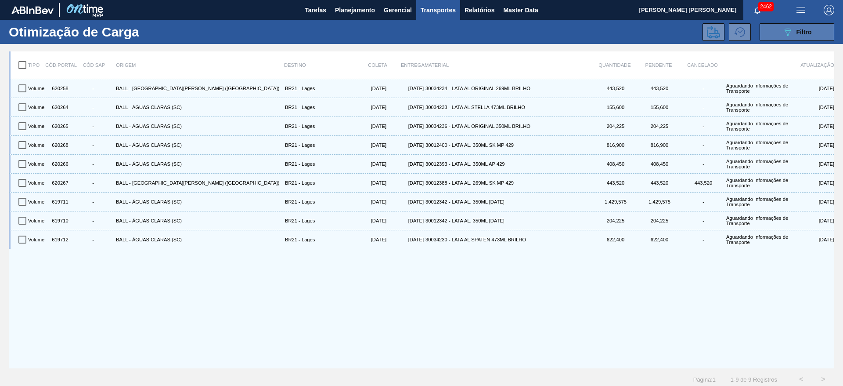
click at [787, 35] on icon at bounding box center [788, 32] width 7 height 7
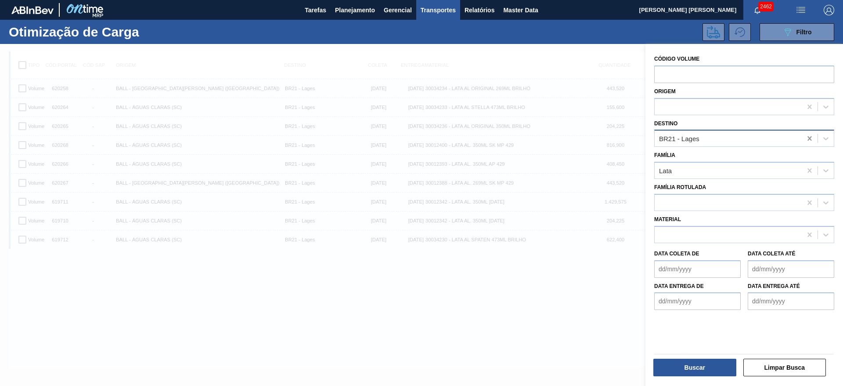
click at [806, 141] on icon at bounding box center [809, 138] width 9 height 9
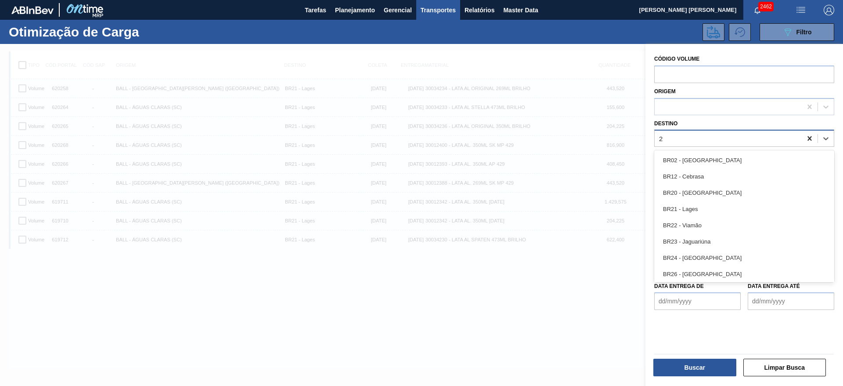
type input "22"
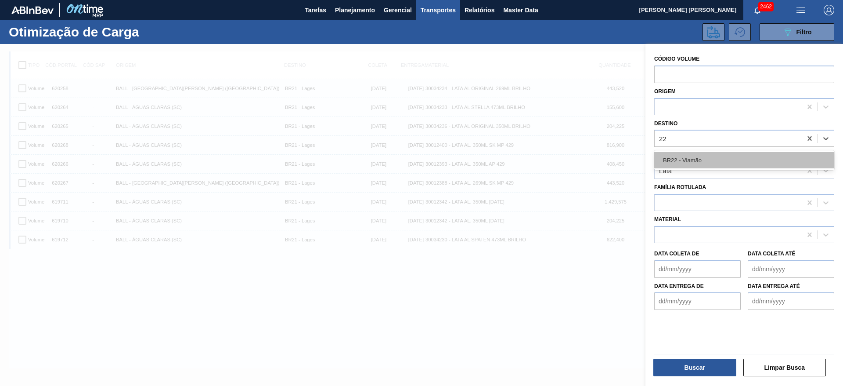
click at [728, 161] on div "BR22 - Viamão" at bounding box center [744, 160] width 180 height 16
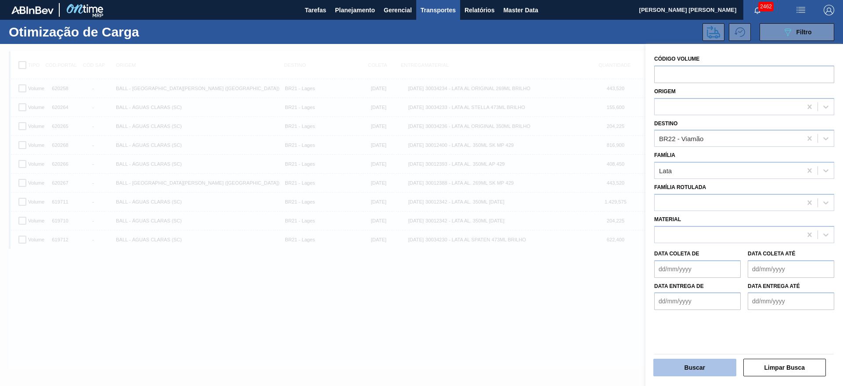
click at [694, 362] on button "Buscar" at bounding box center [695, 367] width 83 height 18
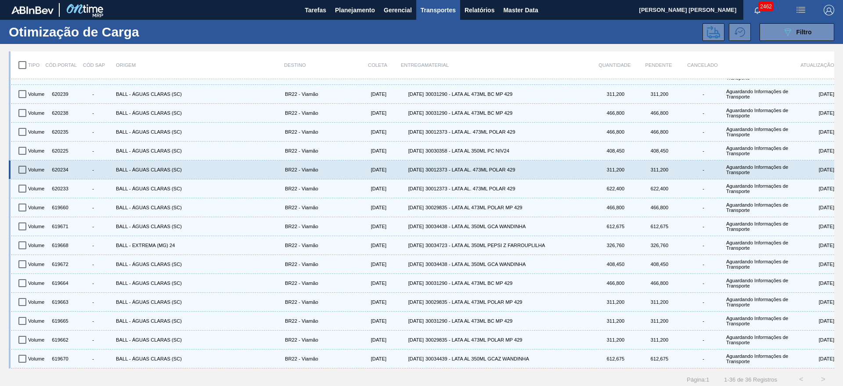
scroll to position [325, 0]
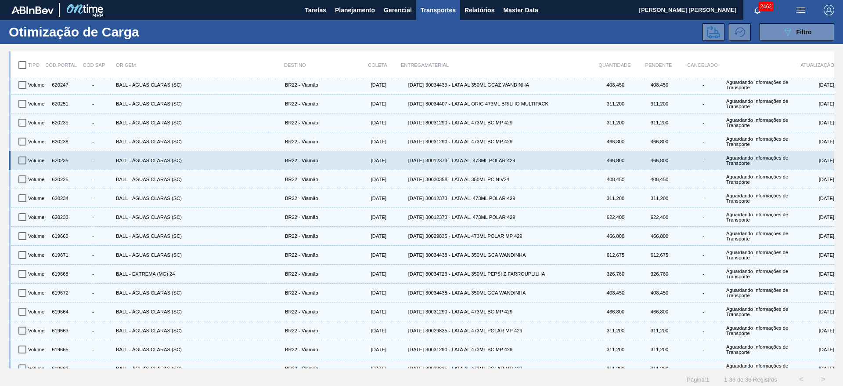
click at [22, 159] on input "checkbox" at bounding box center [22, 160] width 18 height 18
checkbox input "true"
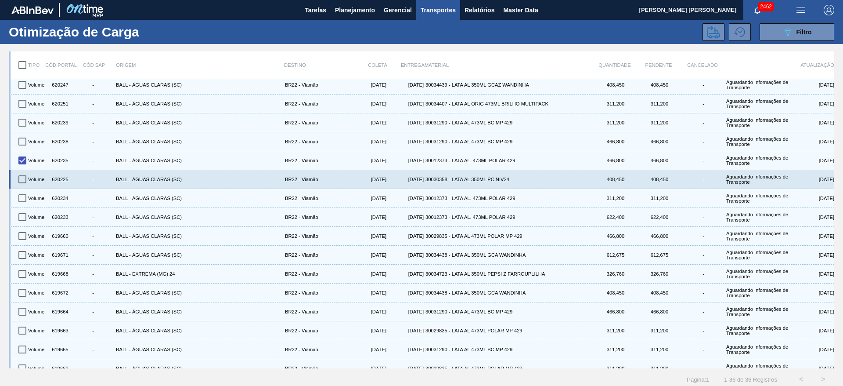
click at [25, 180] on input "checkbox" at bounding box center [22, 179] width 18 height 18
checkbox input "true"
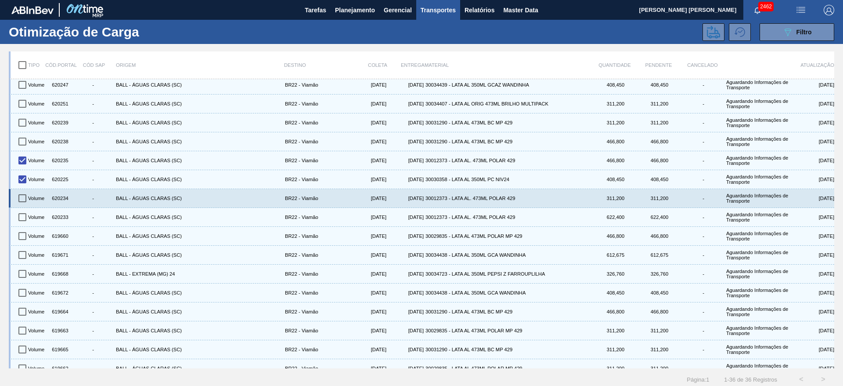
click at [24, 201] on input "checkbox" at bounding box center [22, 198] width 18 height 18
checkbox input "true"
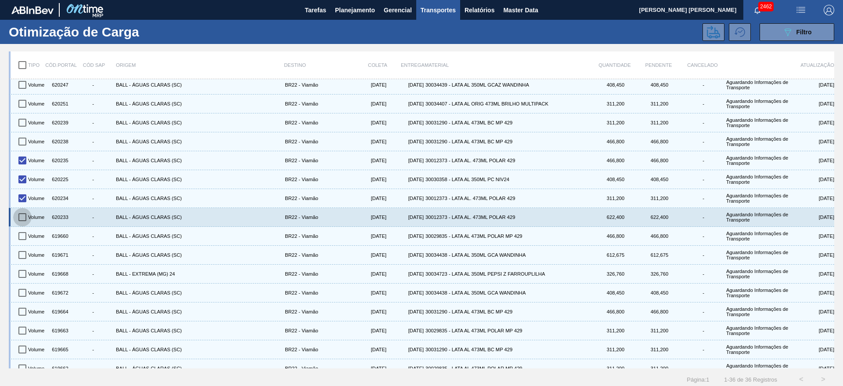
click at [24, 217] on input "checkbox" at bounding box center [22, 217] width 18 height 18
checkbox input "true"
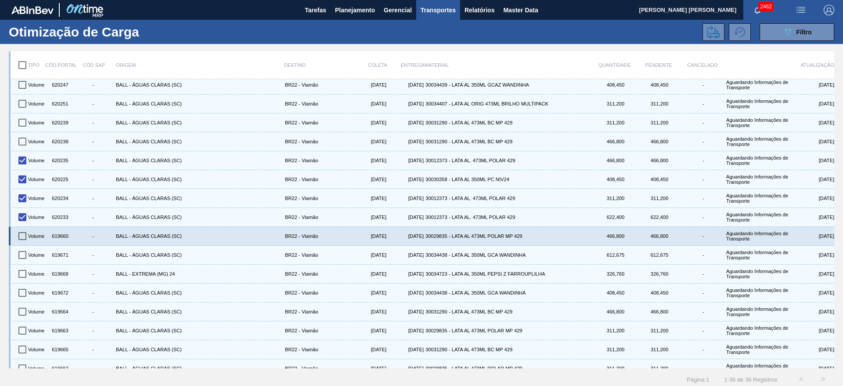
click at [22, 234] on input "checkbox" at bounding box center [22, 236] width 18 height 18
checkbox input "true"
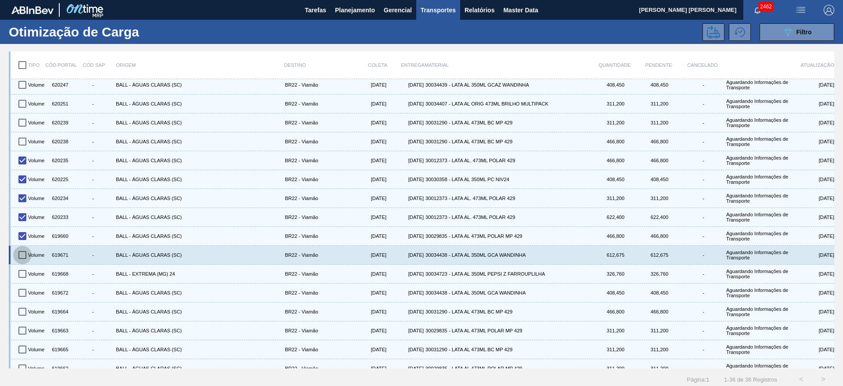
click at [22, 255] on input "checkbox" at bounding box center [22, 255] width 18 height 18
checkbox input "false"
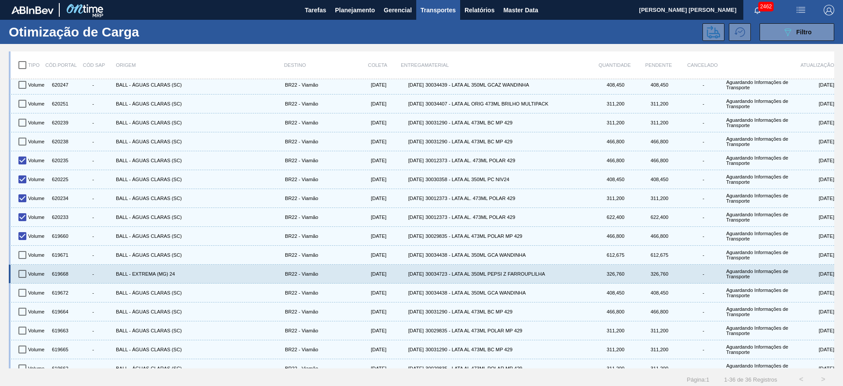
click at [22, 274] on input "checkbox" at bounding box center [22, 273] width 18 height 18
checkbox input "true"
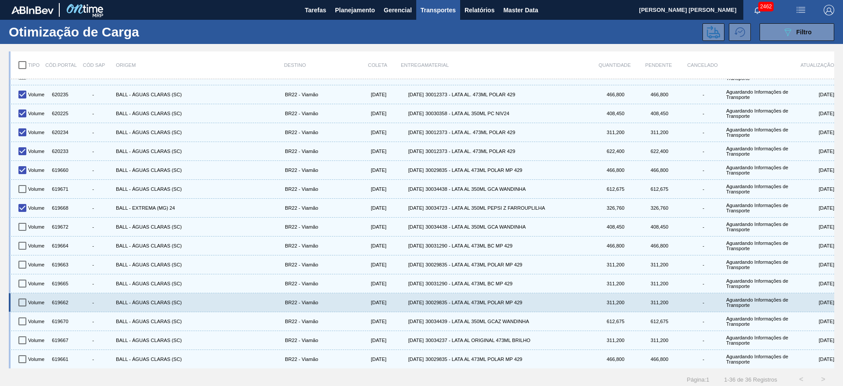
scroll to position [4, 0]
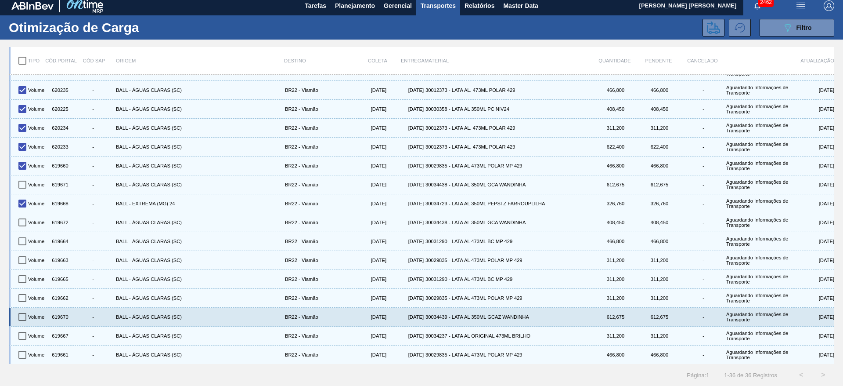
click at [25, 313] on input "checkbox" at bounding box center [22, 316] width 18 height 18
checkbox input "true"
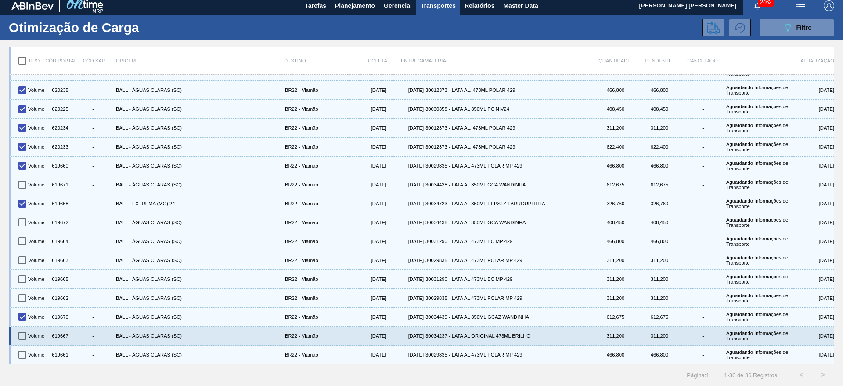
click at [25, 331] on input "checkbox" at bounding box center [22, 335] width 18 height 18
checkbox input "true"
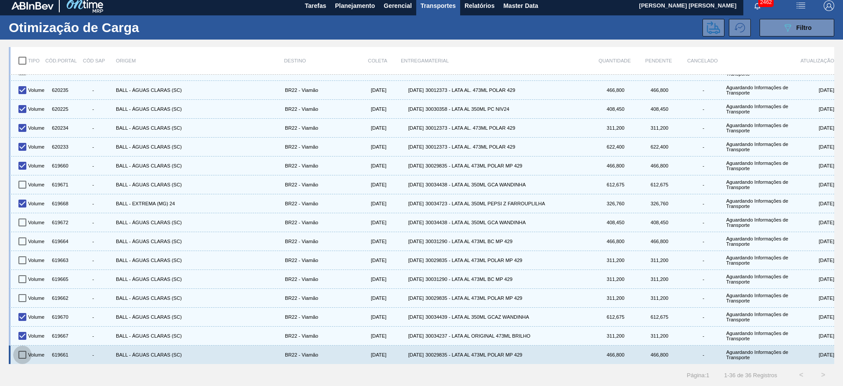
click at [24, 354] on input "checkbox" at bounding box center [22, 354] width 18 height 18
checkbox input "true"
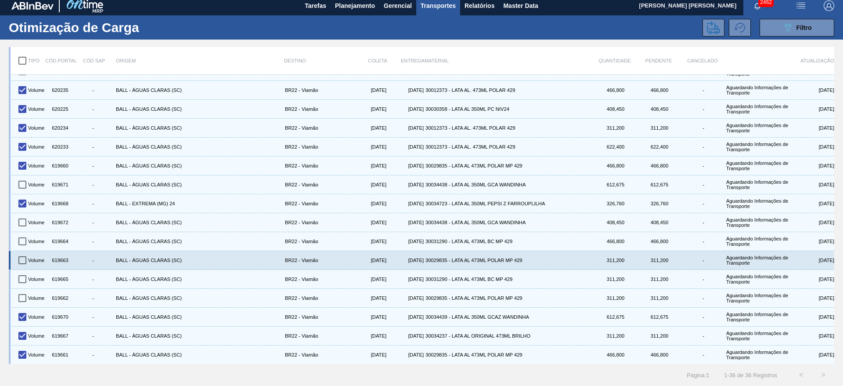
scroll to position [325, 0]
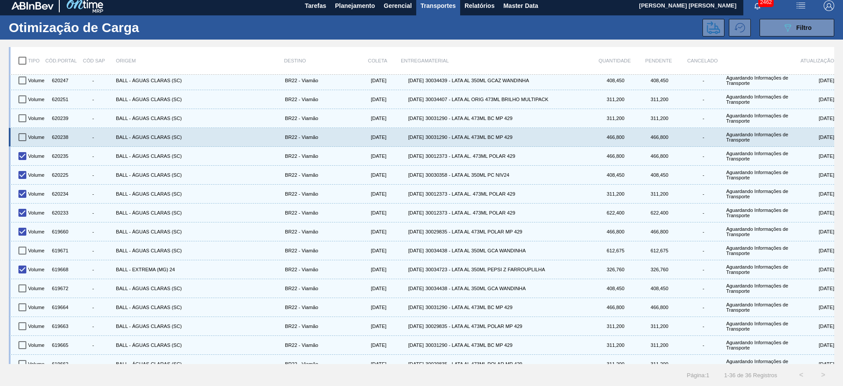
click at [24, 139] on input "checkbox" at bounding box center [22, 137] width 18 height 18
checkbox input "true"
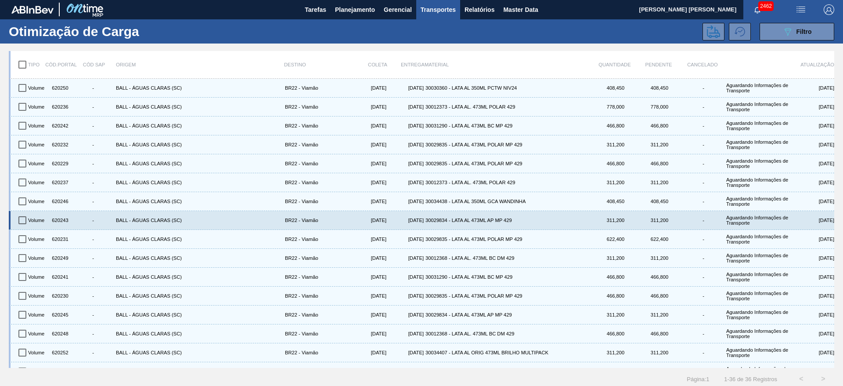
scroll to position [0, 0]
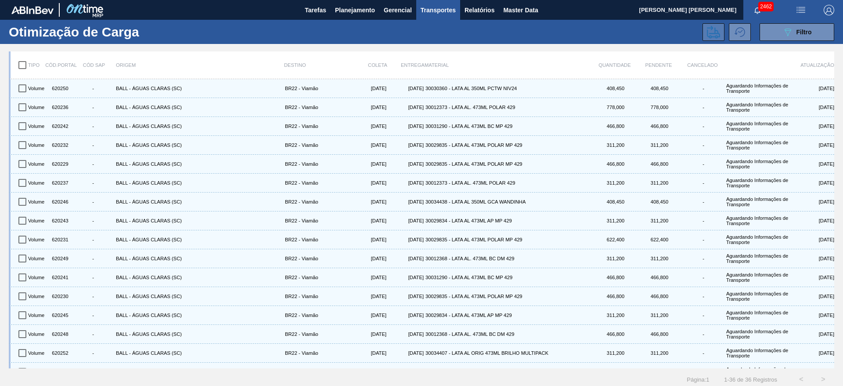
click at [710, 32] on icon at bounding box center [713, 31] width 13 height 13
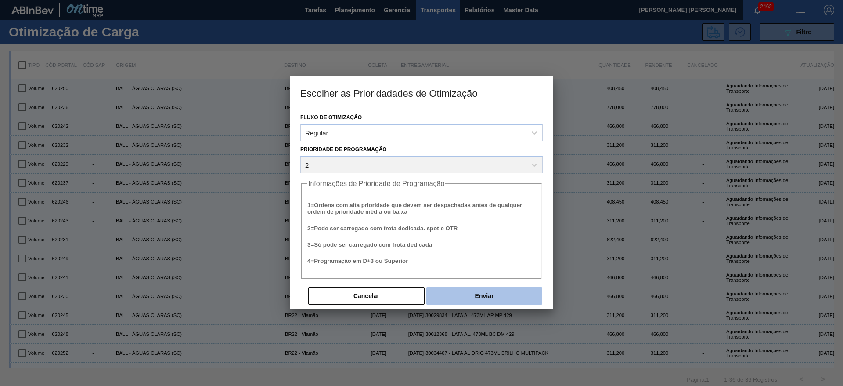
click at [491, 292] on button "Enviar" at bounding box center [484, 296] width 116 height 18
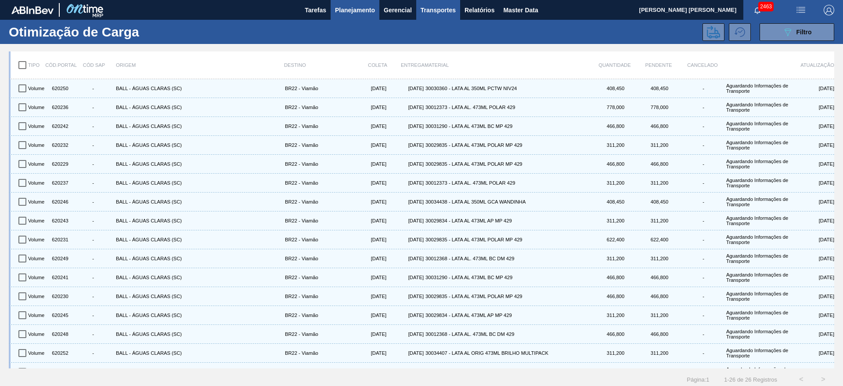
click at [354, 12] on span "Planejamento" at bounding box center [355, 10] width 40 height 11
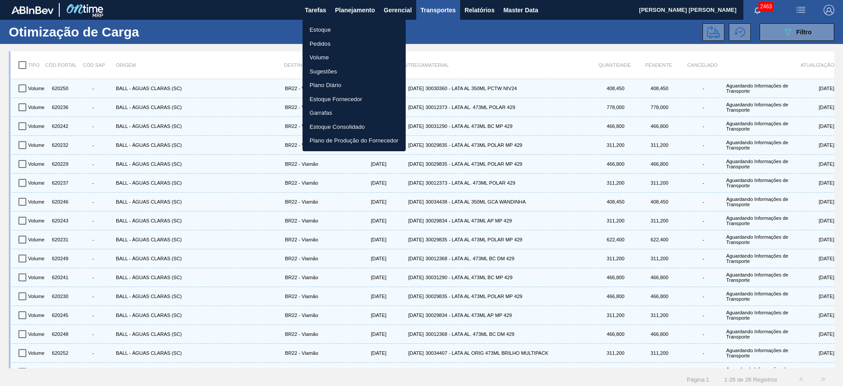
click at [347, 28] on li "Estoque" at bounding box center [354, 30] width 103 height 14
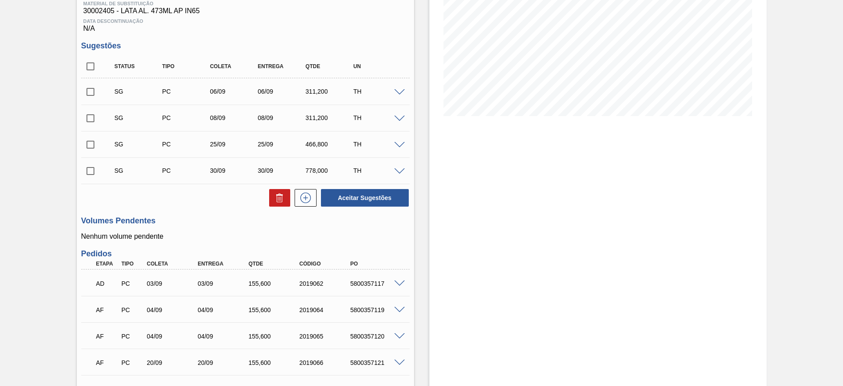
scroll to position [228, 0]
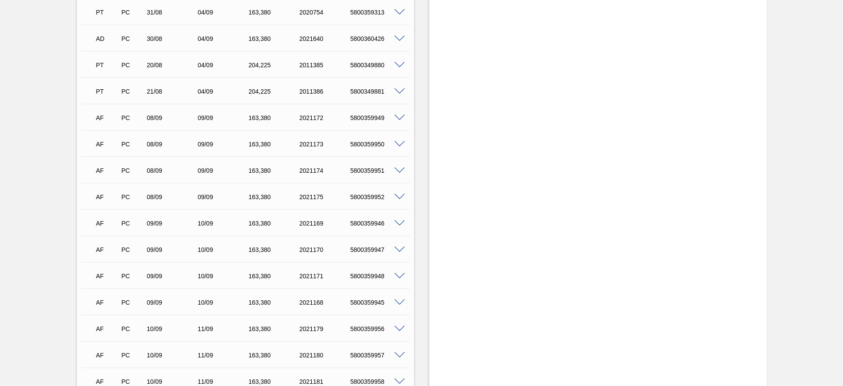
scroll to position [988, 0]
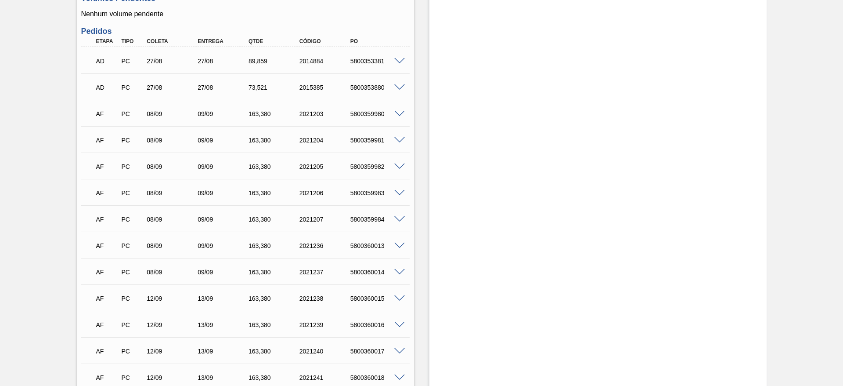
scroll to position [791, 0]
